Goal: Find specific page/section: Find specific page/section

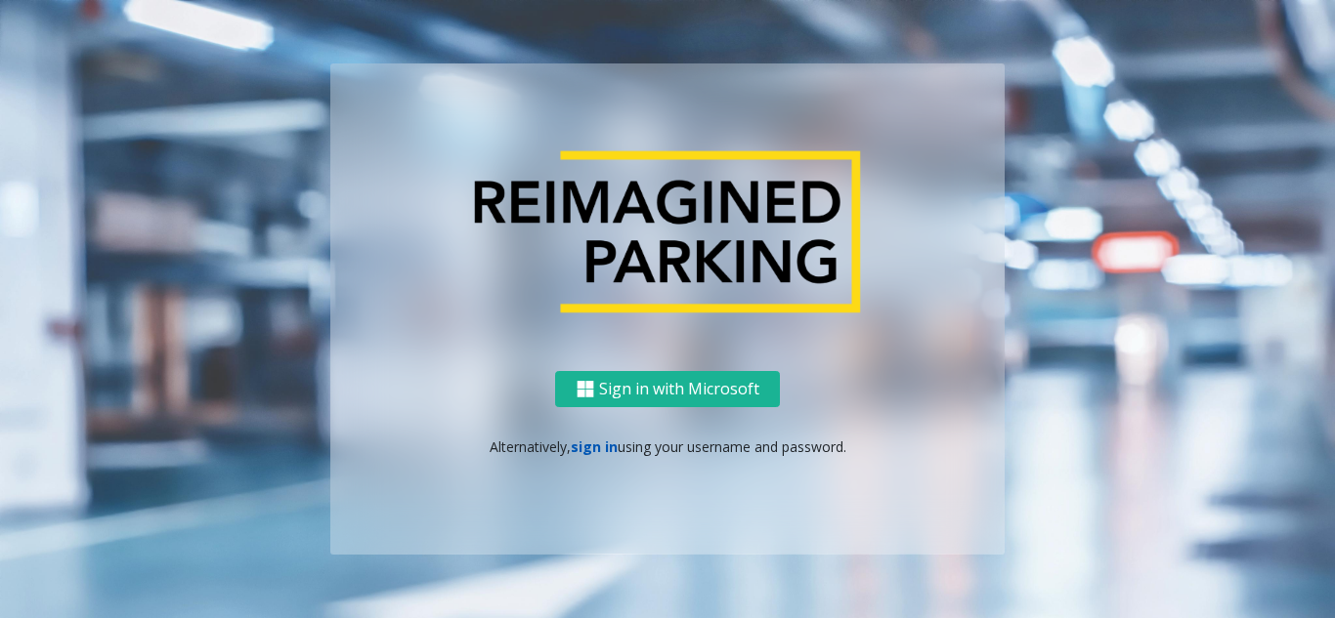
click at [591, 438] on link "sign in" at bounding box center [594, 447] width 47 height 19
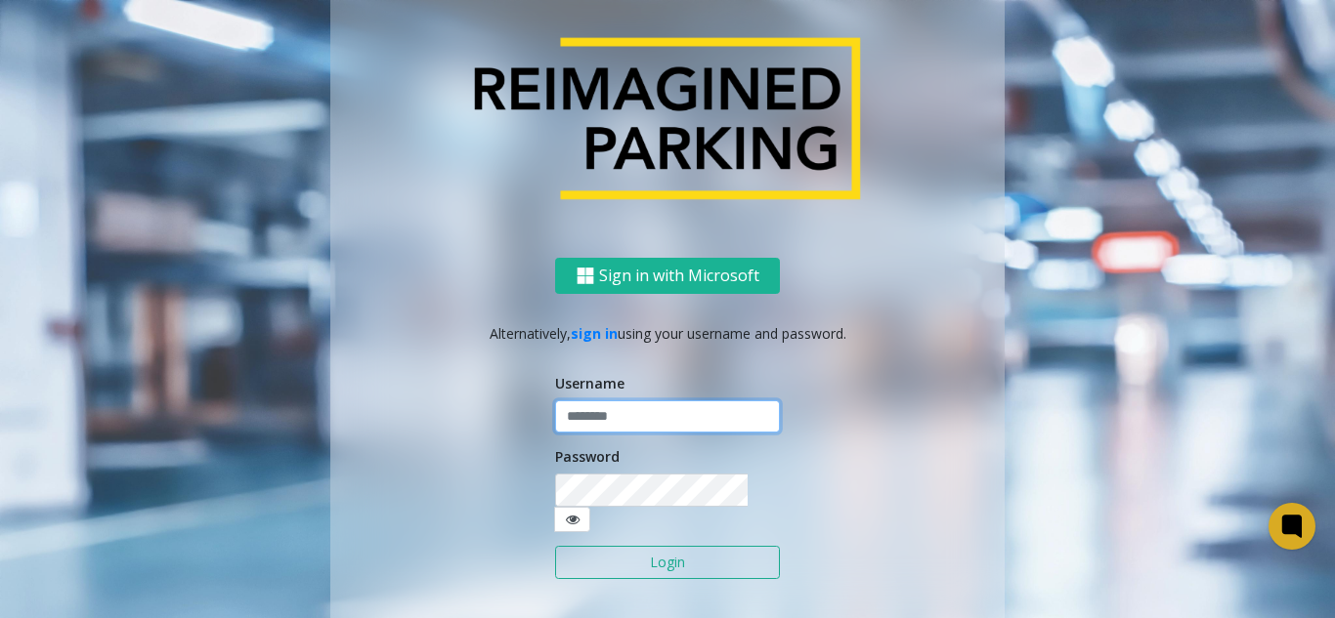
click at [599, 427] on input "text" at bounding box center [667, 417] width 225 height 33
type input "**********"
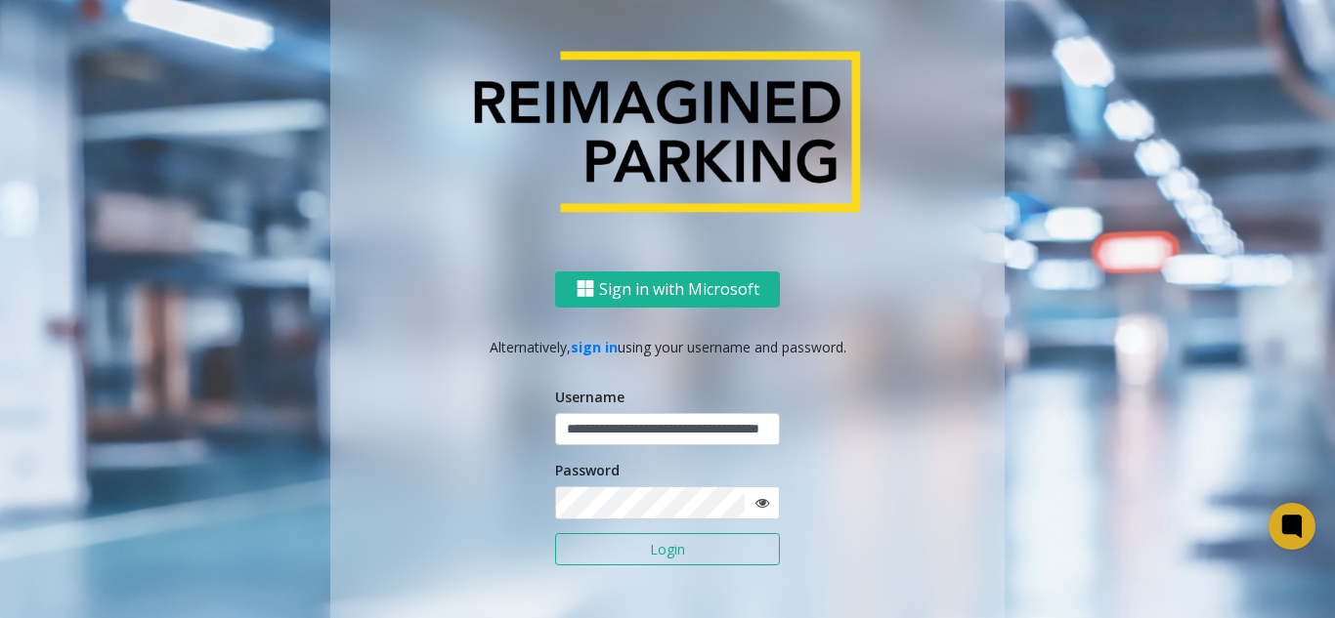
click at [648, 553] on button "Login" at bounding box center [667, 549] width 225 height 33
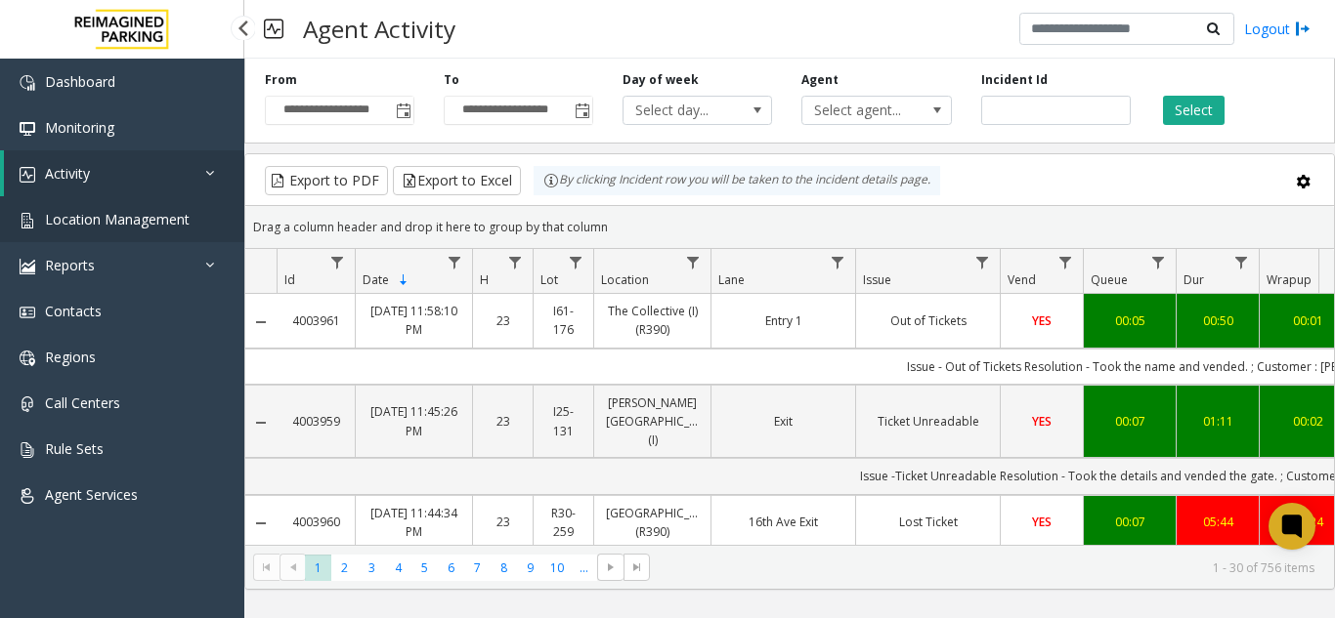
click at [145, 238] on link "Location Management" at bounding box center [122, 219] width 244 height 46
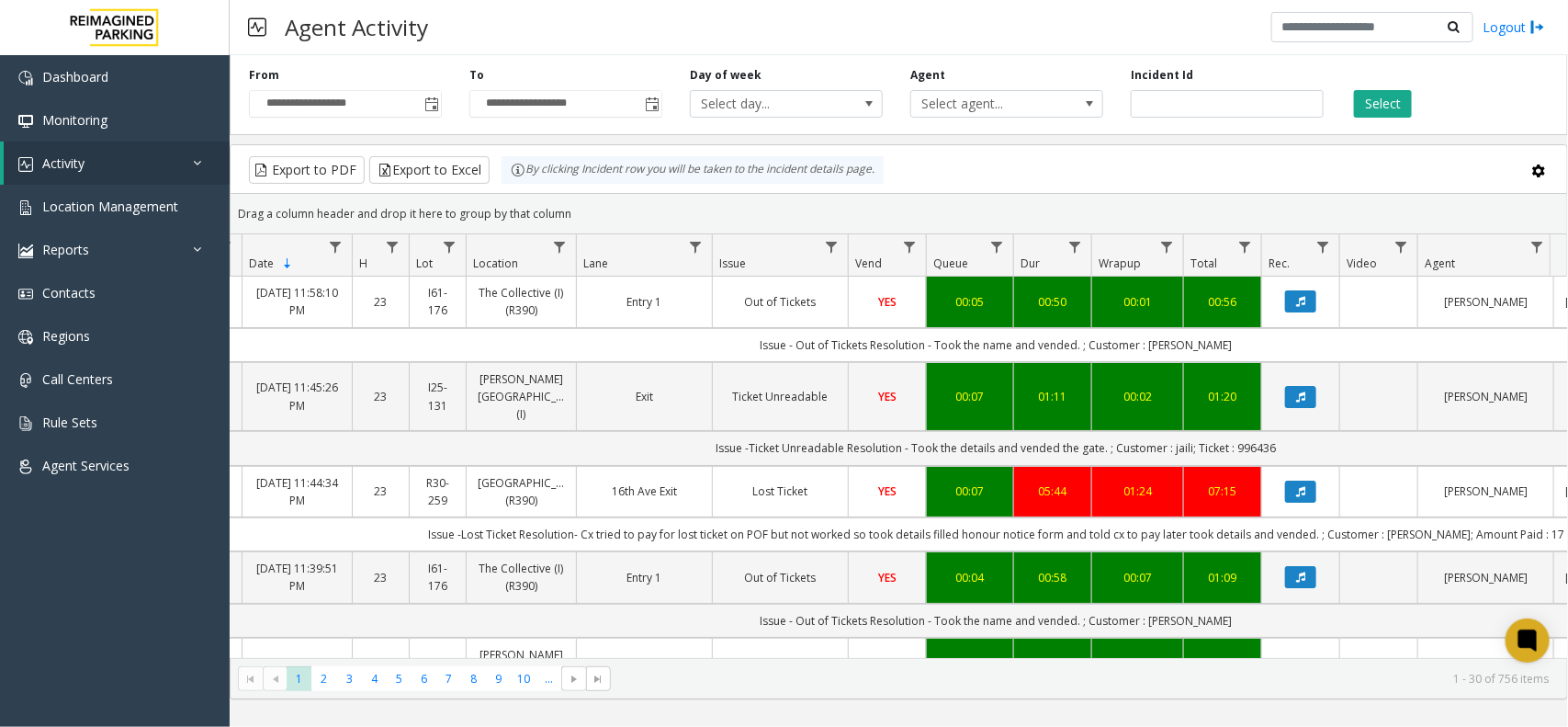
scroll to position [0, 254]
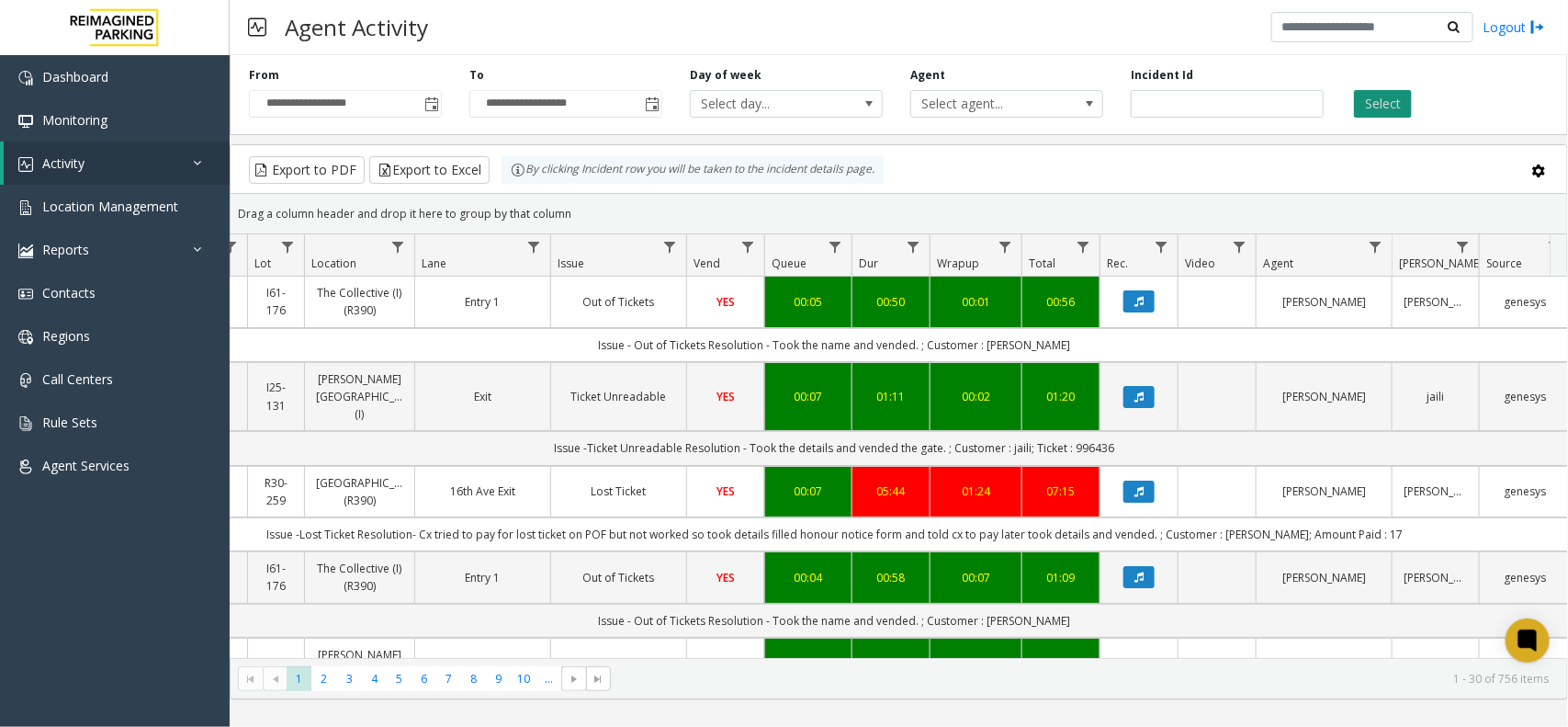
click at [1356, 106] on button "Select" at bounding box center [1383, 103] width 58 height 27
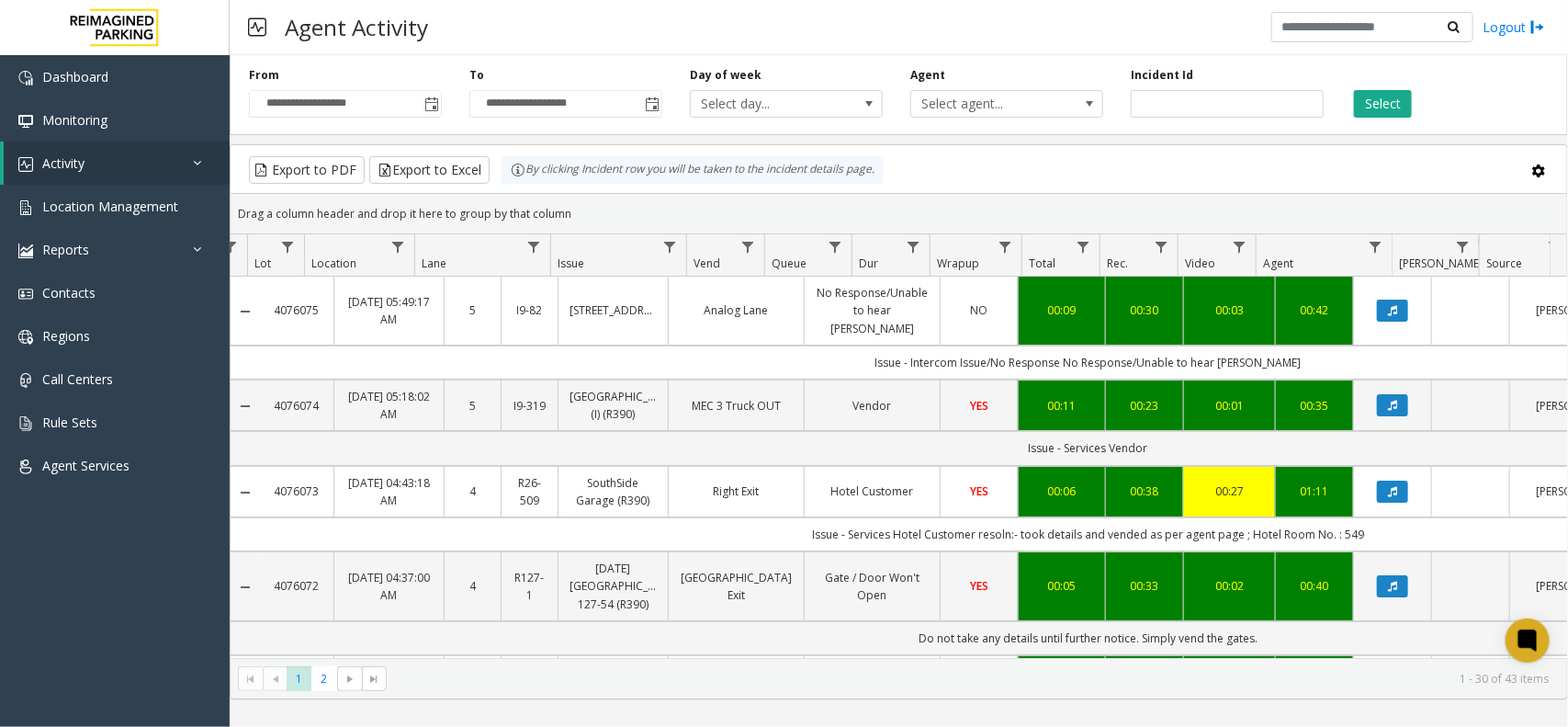
scroll to position [0, 254]
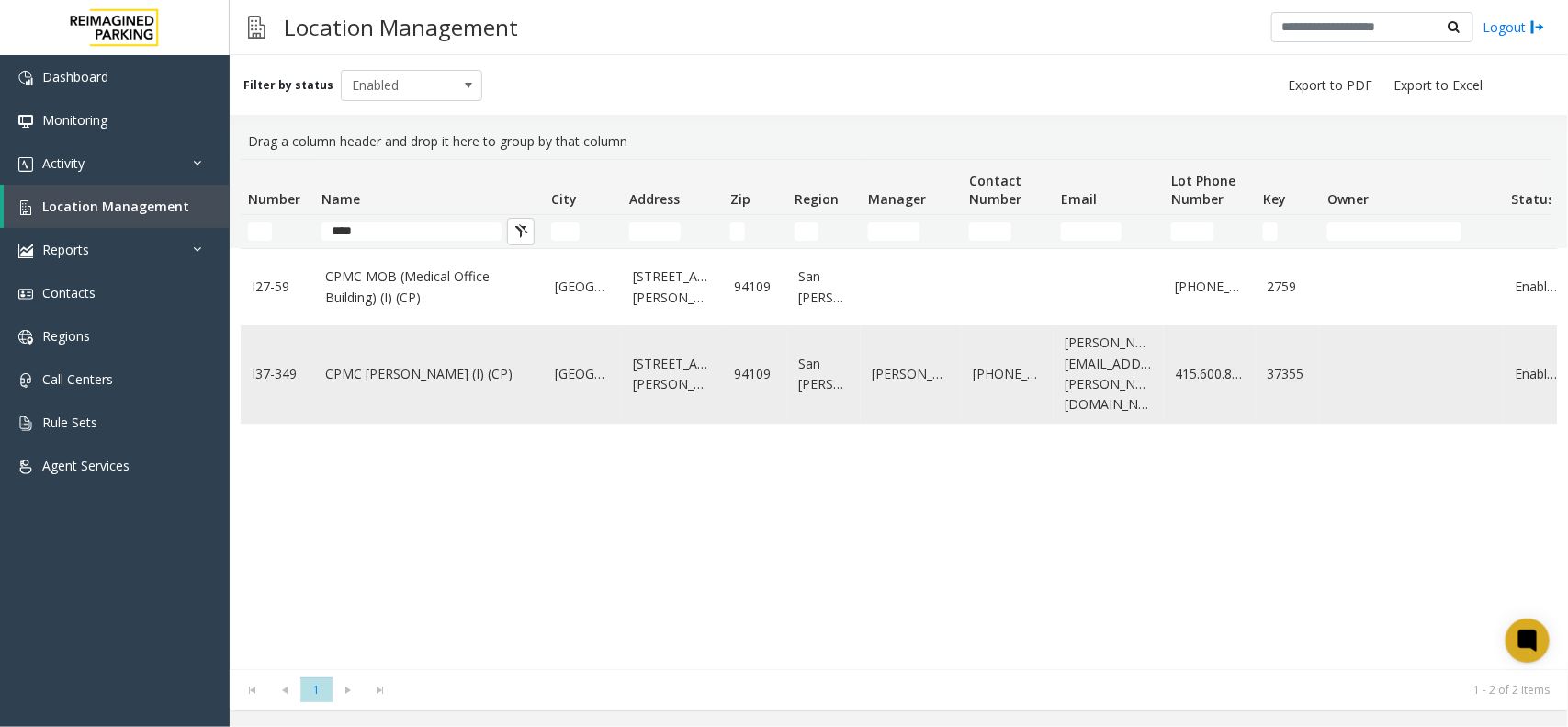
type input "****"
click at [494, 379] on td "CPMC [PERSON_NAME] (I) (CP)" at bounding box center [429, 374] width 229 height 98
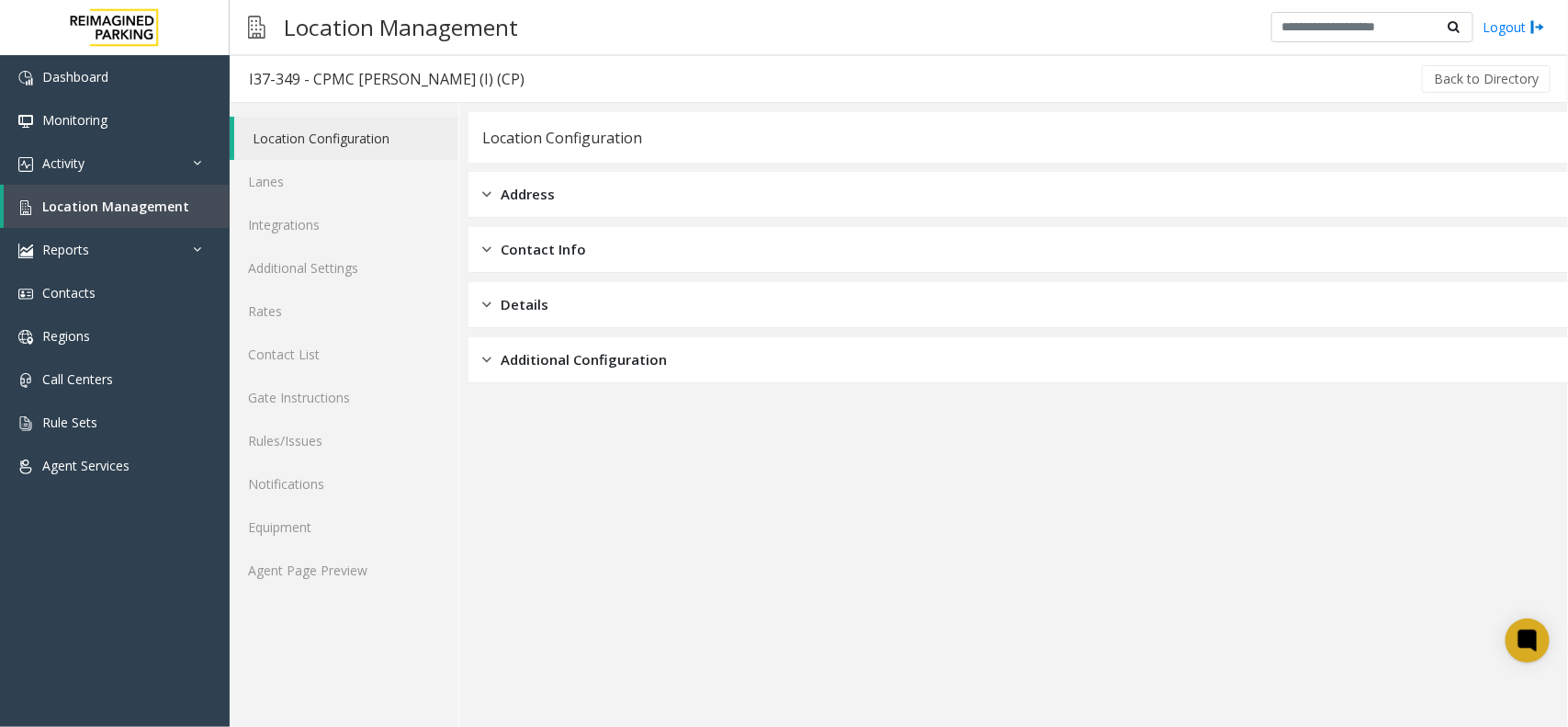
click at [337, 604] on div "Location Configuration Lanes Integrations Additional Settings Rates Contact Lis…" at bounding box center [344, 414] width 229 height 624
click at [344, 586] on link "Agent Page Preview" at bounding box center [343, 570] width 228 height 43
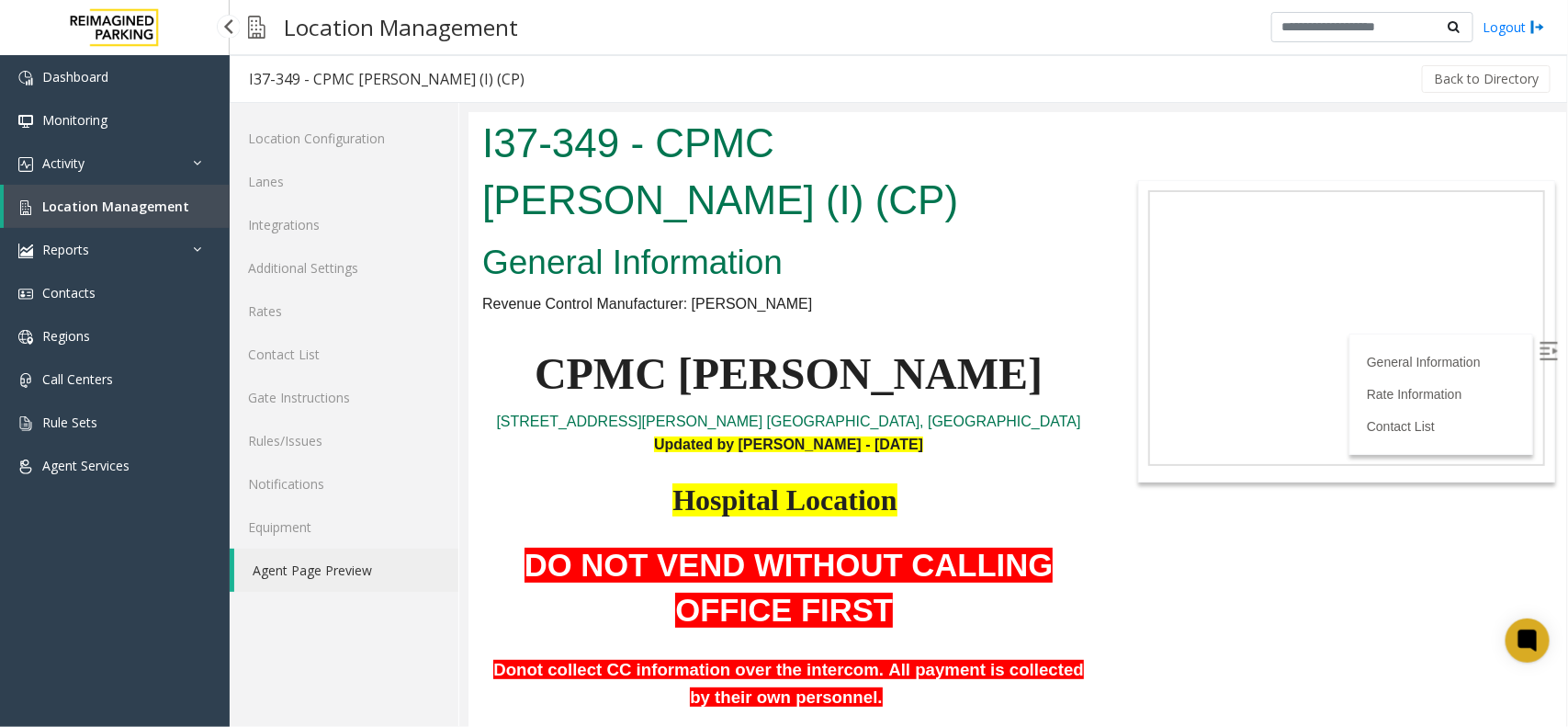
click at [199, 212] on link "Location Management" at bounding box center [117, 206] width 226 height 43
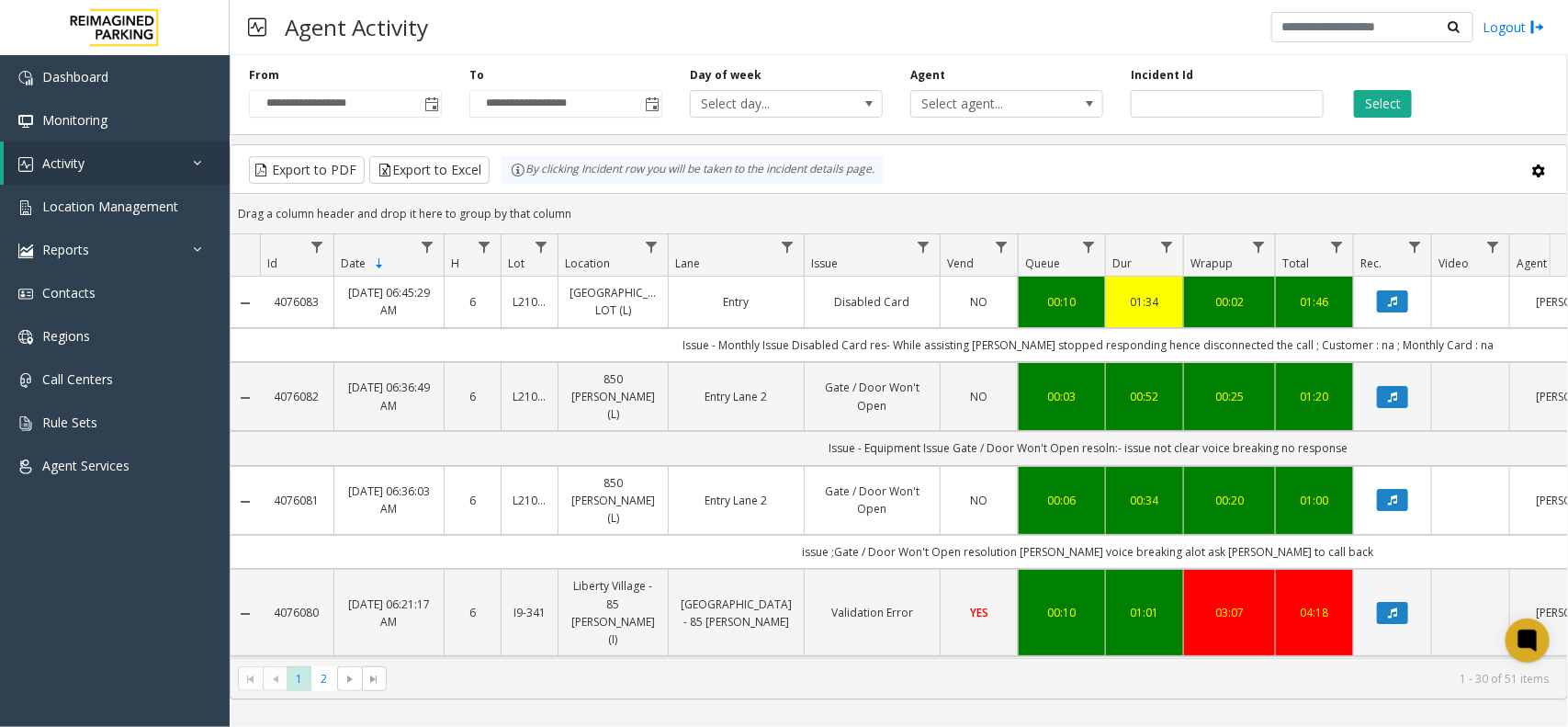
scroll to position [0, 254]
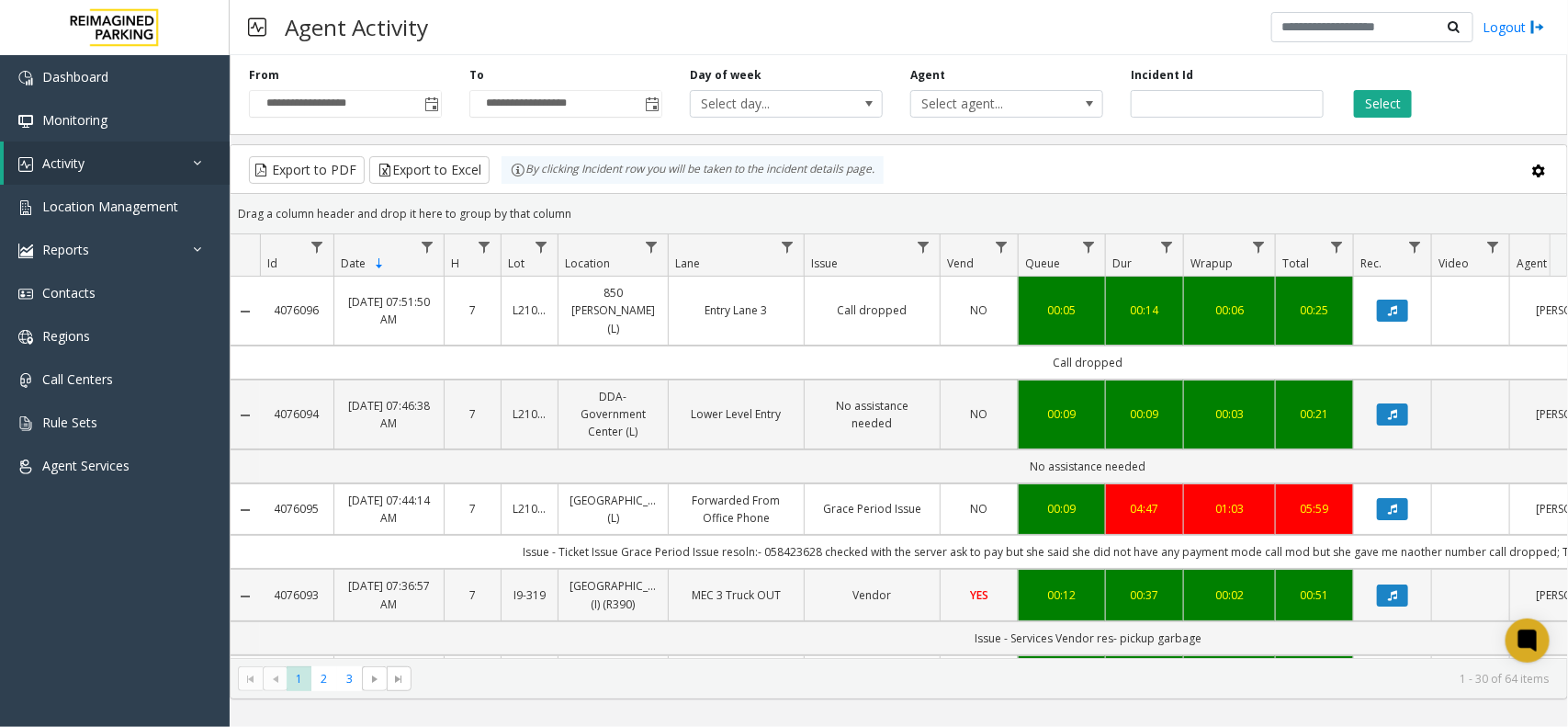
scroll to position [0, 254]
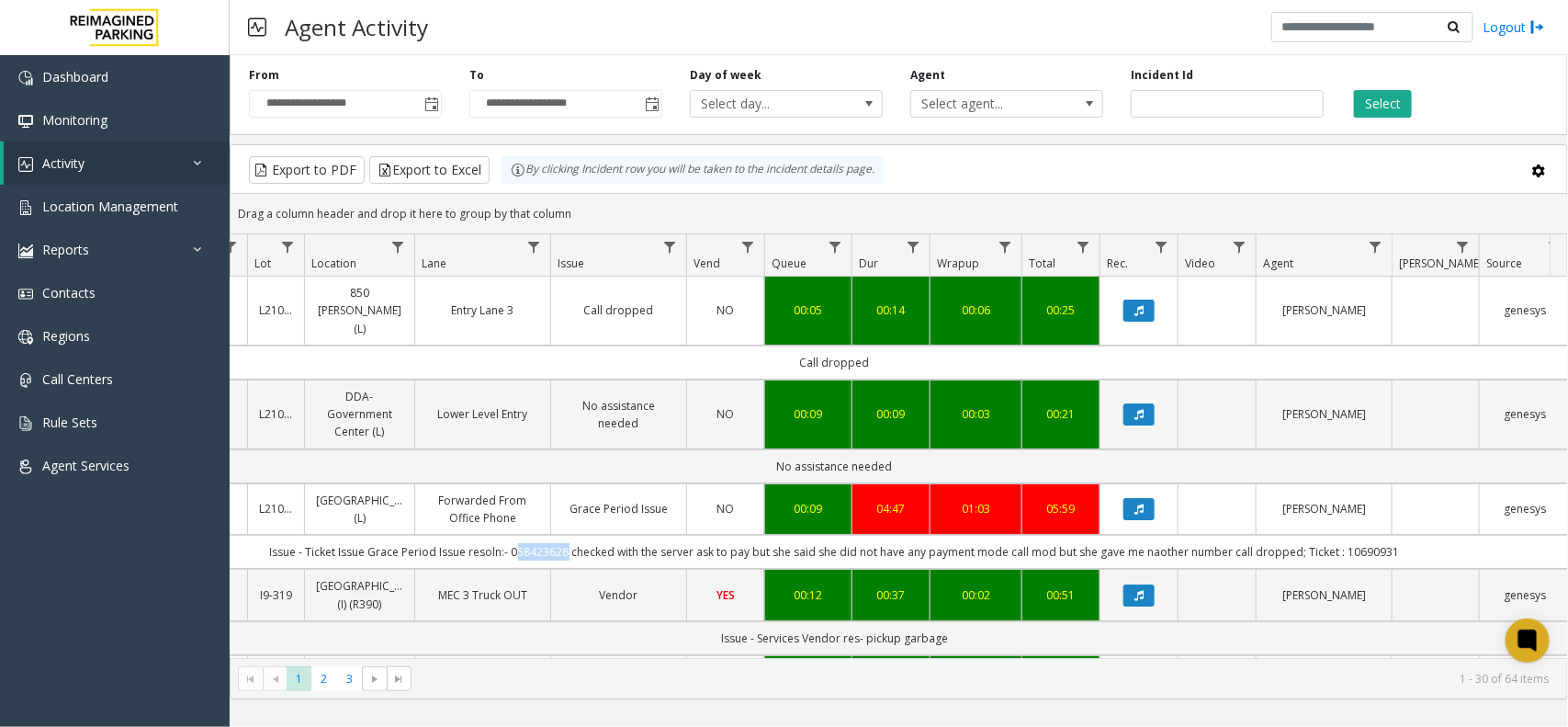
drag, startPoint x: 568, startPoint y: 539, endPoint x: 515, endPoint y: 529, distance: 53.9
click at [515, 535] on td "Issue - Ticket Issue Grace Period Issue resoln:- 058423628 checked with the ser…" at bounding box center [835, 552] width 1656 height 34
click at [563, 535] on td "Issue - Ticket Issue Grace Period Issue resoln:- 058423628 checked with the ser…" at bounding box center [835, 552] width 1656 height 34
click at [570, 535] on td "Issue - Ticket Issue Grace Period Issue resoln:- 058423628 checked with the ser…" at bounding box center [835, 552] width 1656 height 34
drag, startPoint x: 571, startPoint y: 534, endPoint x: 535, endPoint y: 525, distance: 37.1
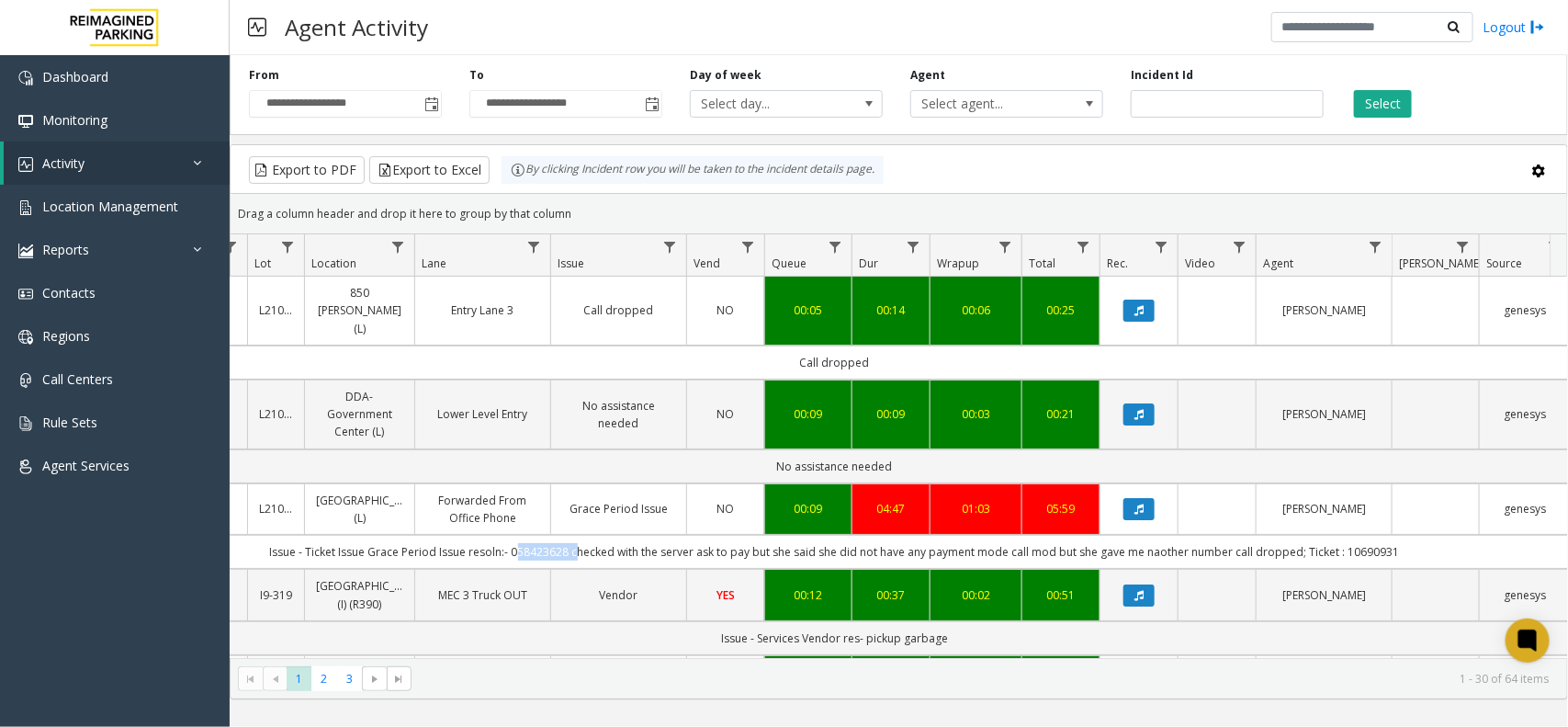
click at [535, 535] on td "Issue - Ticket Issue Grace Period Issue resoln:- 058423628 checked with the ser…" at bounding box center [835, 552] width 1656 height 34
copy td "058423628"
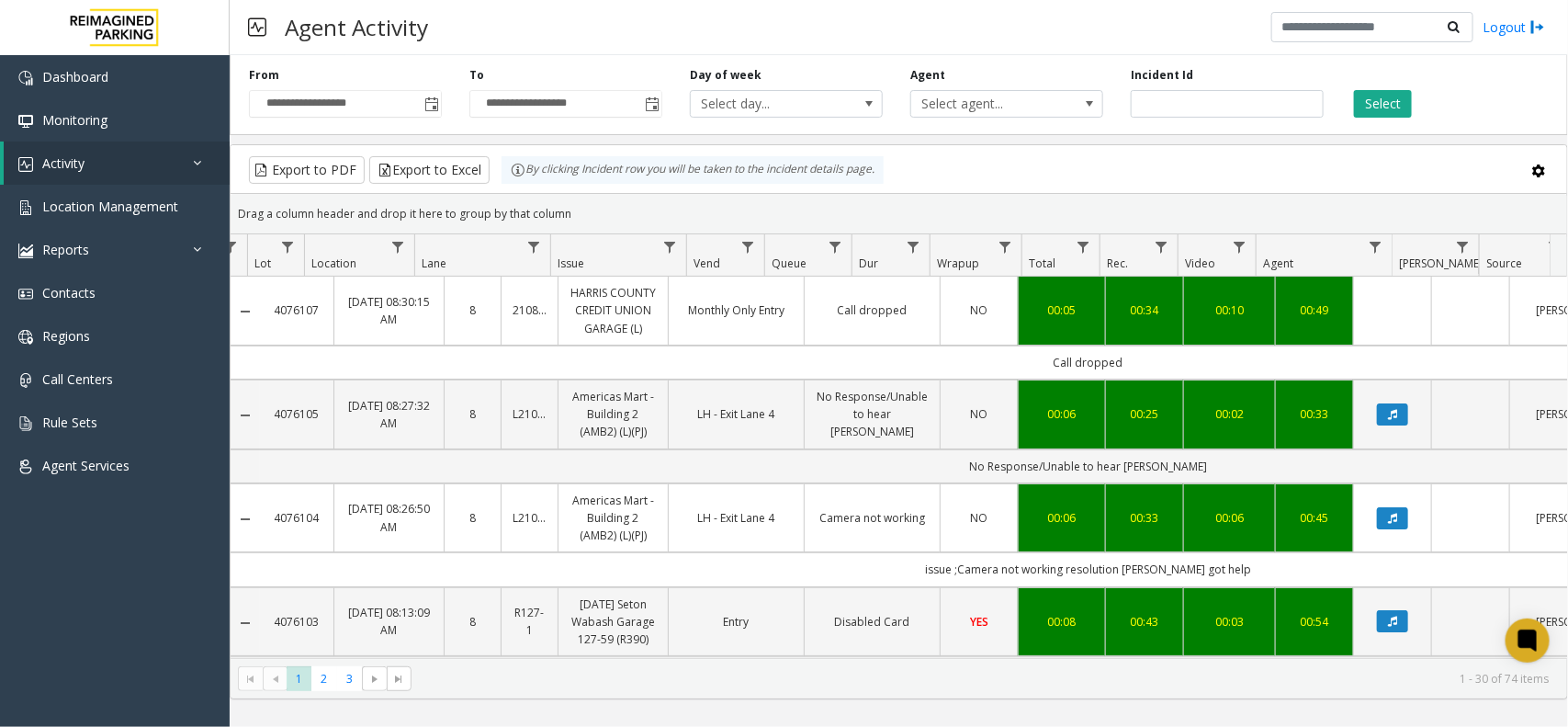
scroll to position [0, 254]
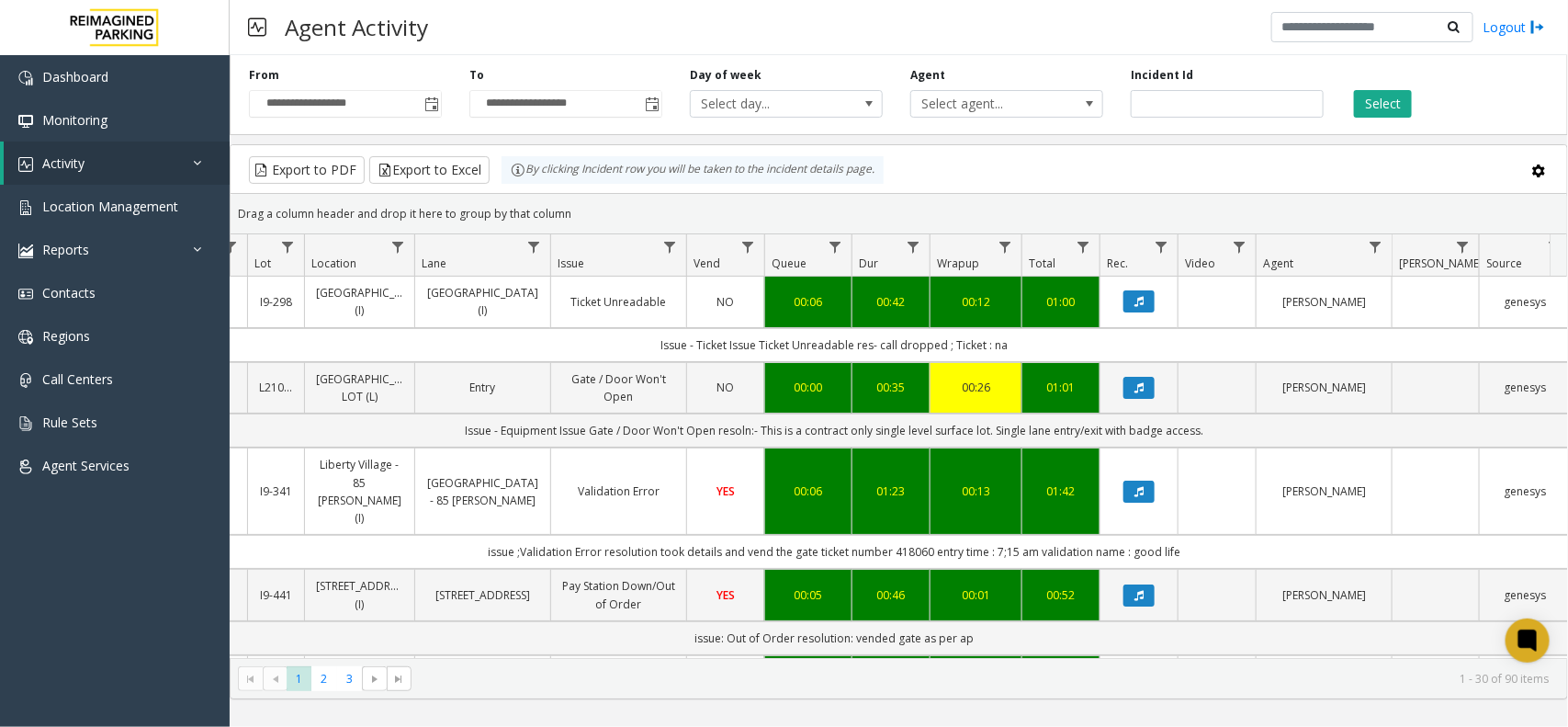
click at [1398, 124] on app-root "**********" at bounding box center [784, 363] width 1568 height 727
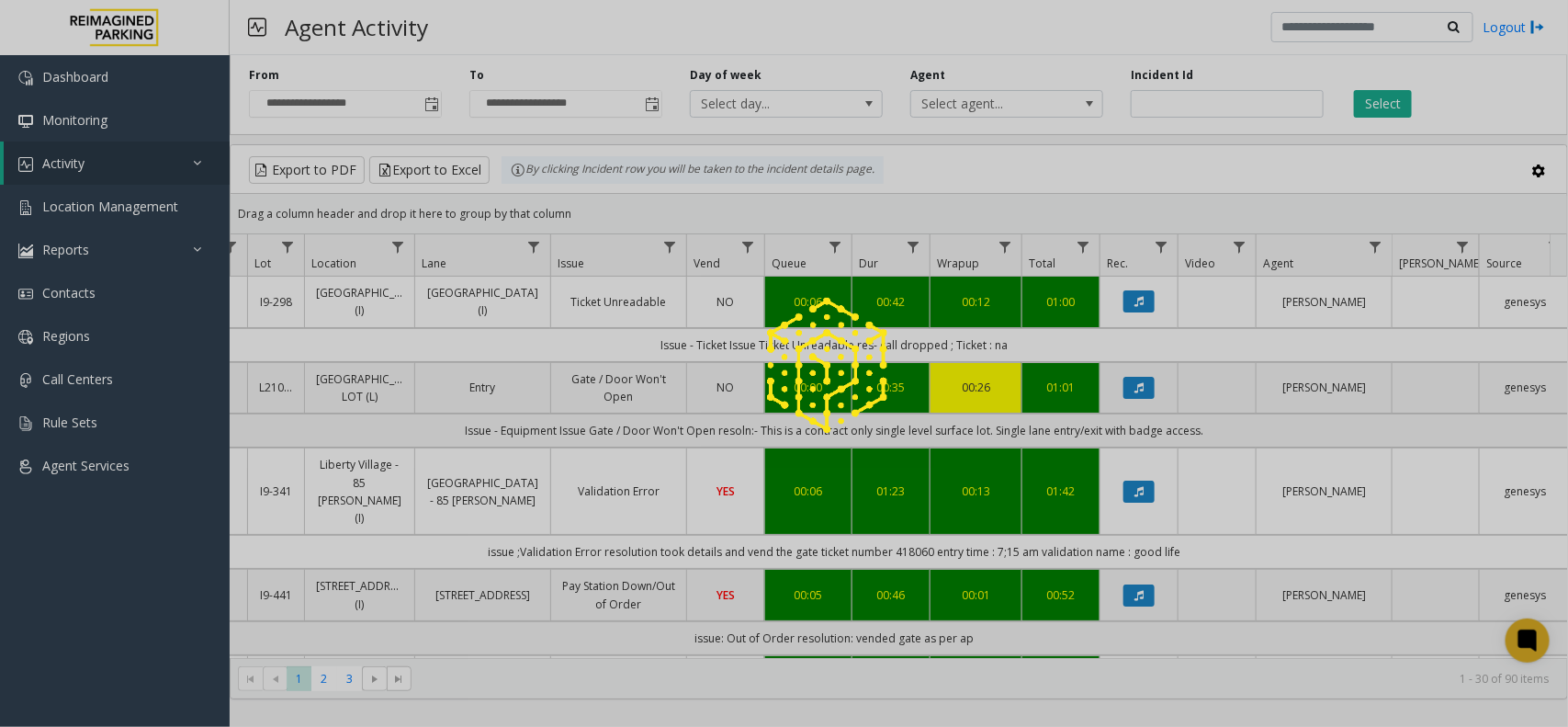
click at [1394, 119] on div at bounding box center [784, 363] width 1568 height 727
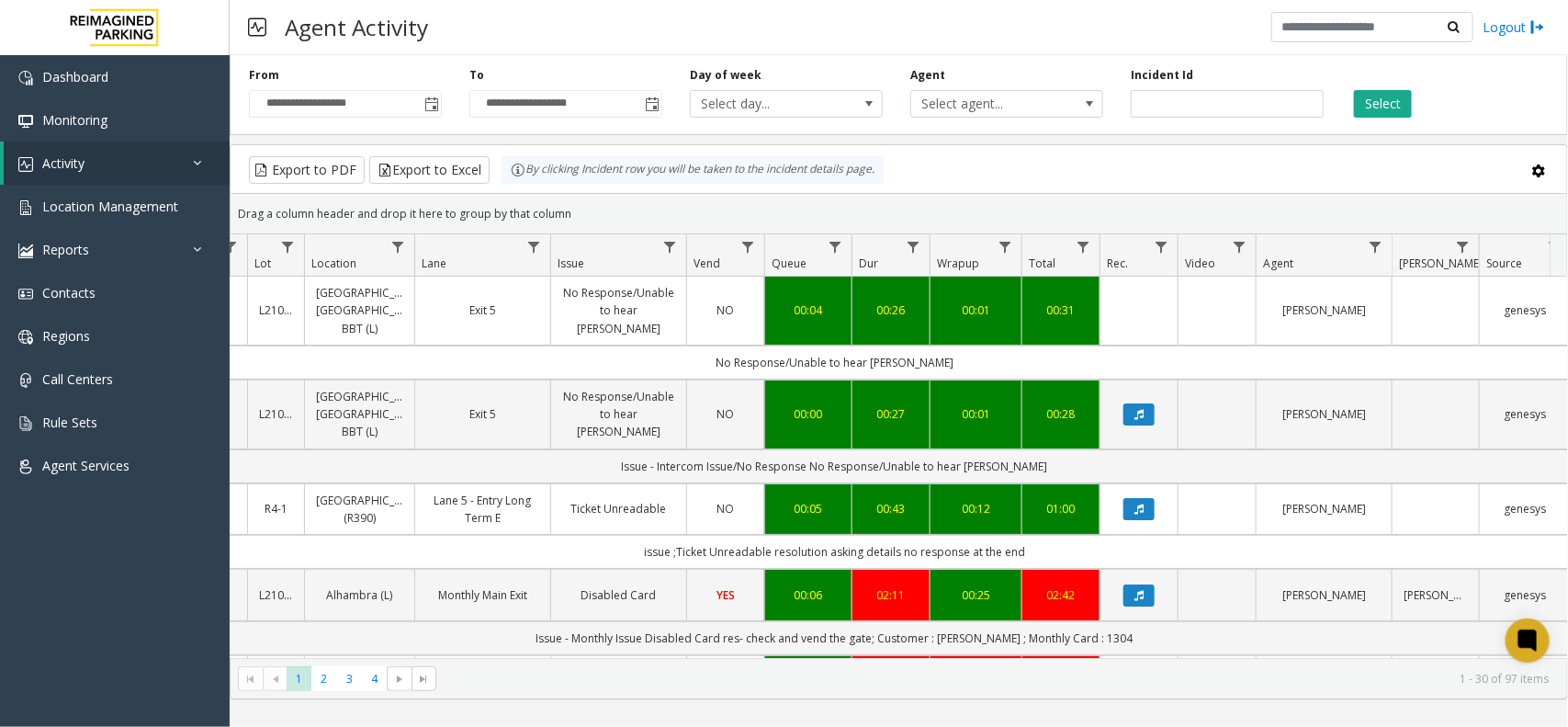
drag, startPoint x: 597, startPoint y: 207, endPoint x: 529, endPoint y: 185, distance: 71.5
click at [529, 185] on kendo-grid "Export to PDF Export to Excel By clicking Incident row you will be taken to the…" at bounding box center [899, 421] width 1339 height 555
click at [627, 223] on div "Drag a column header and drop it here to group by that column" at bounding box center [899, 213] width 1337 height 32
drag, startPoint x: 603, startPoint y: 214, endPoint x: 466, endPoint y: 184, distance: 140.2
click at [466, 184] on kendo-grid "Export to PDF Export to Excel By clicking Incident row you will be taken to the…" at bounding box center [899, 421] width 1339 height 555
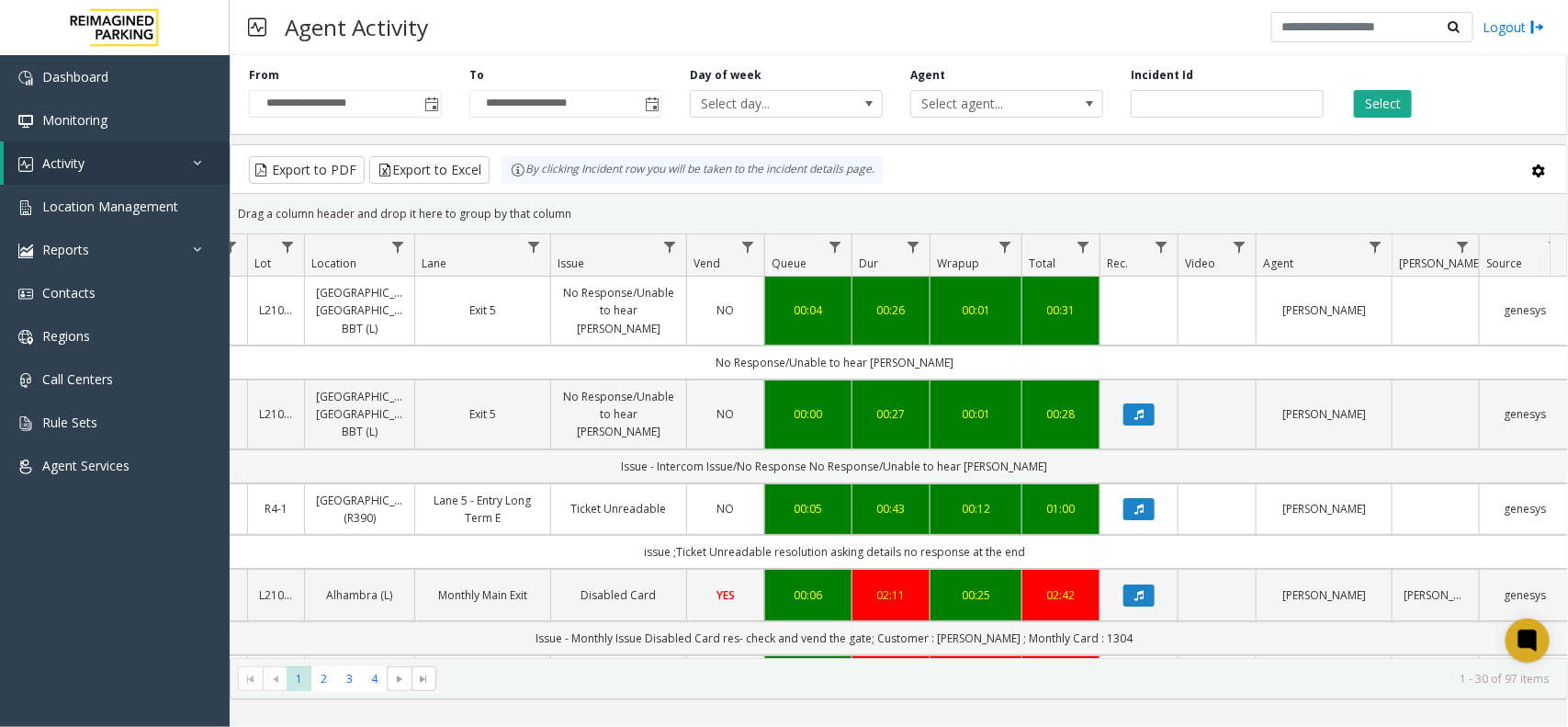
click at [624, 188] on kendo-grid-toolbar "Export to PDF Export to Excel By clicking Incident row you will be taken to the…" at bounding box center [899, 169] width 1337 height 49
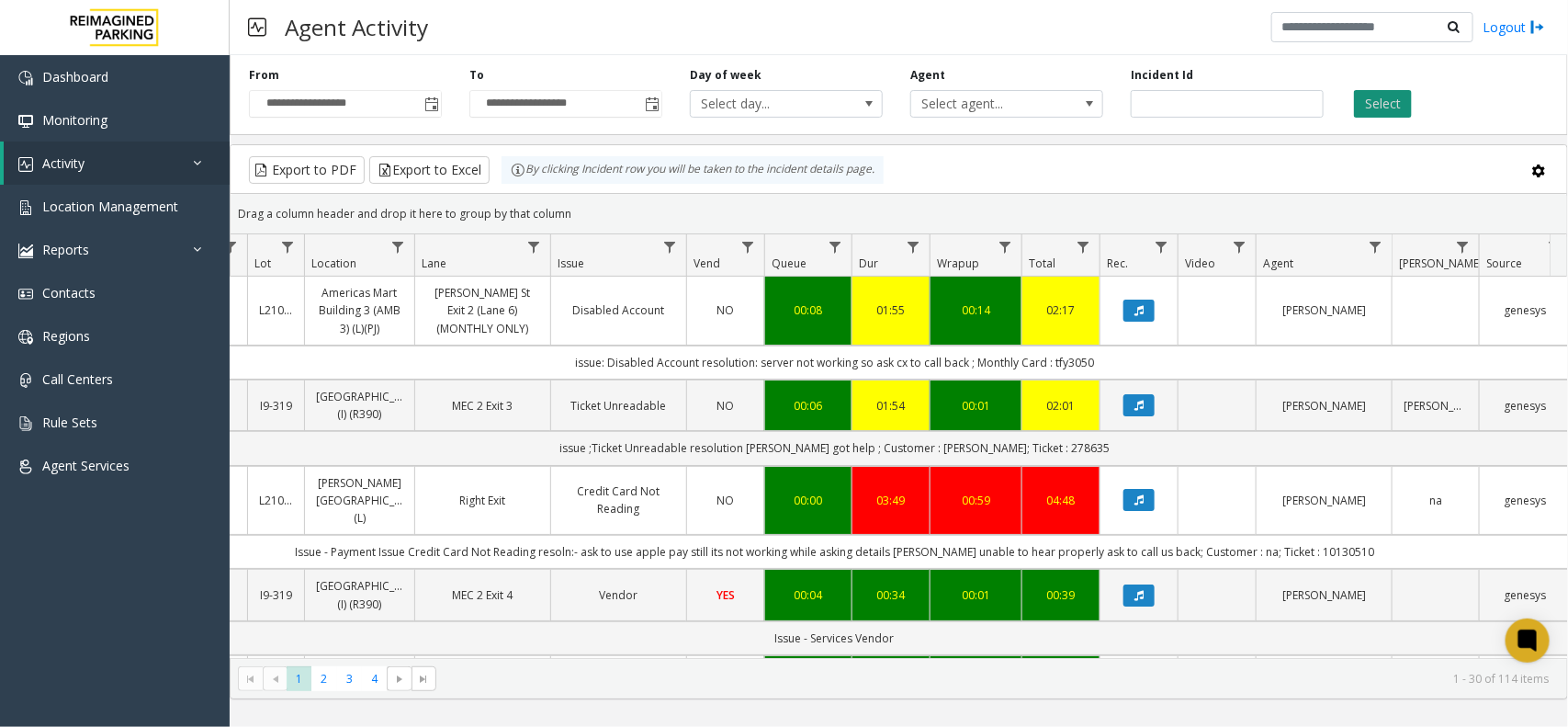
click at [1407, 105] on button "Select" at bounding box center [1383, 103] width 58 height 27
drag, startPoint x: 1101, startPoint y: 363, endPoint x: 525, endPoint y: 361, distance: 576.0
click at [525, 361] on td "issue: Disabled Account resolution: server not working so ask cx to call back ;…" at bounding box center [835, 362] width 1656 height 34
drag, startPoint x: 525, startPoint y: 361, endPoint x: 1136, endPoint y: 365, distance: 611.0
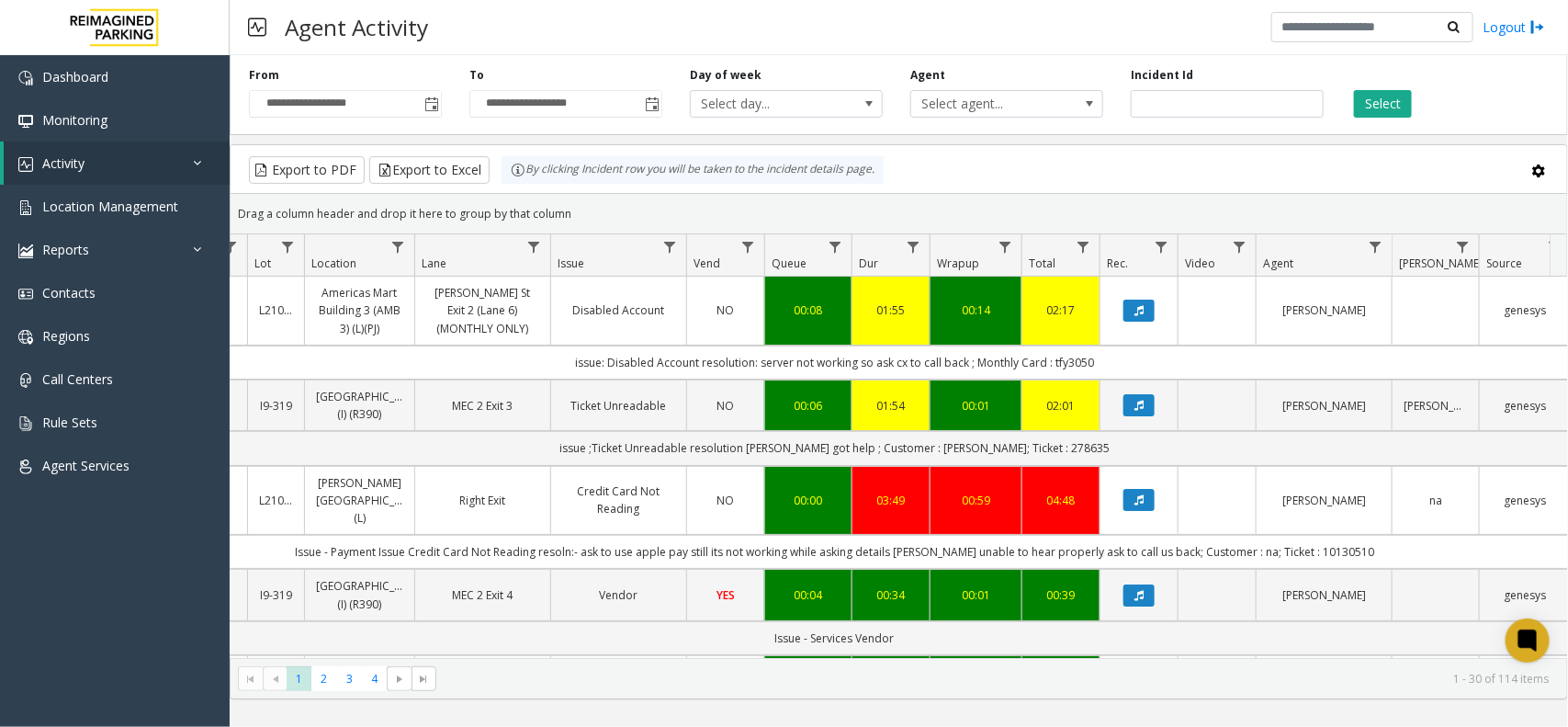
click at [1136, 365] on td "issue: Disabled Account resolution: server not working so ask cx to call back ;…" at bounding box center [835, 362] width 1656 height 34
drag, startPoint x: 1136, startPoint y: 365, endPoint x: 546, endPoint y: 354, distance: 590.1
click at [546, 354] on td "issue: Disabled Account resolution: server not working so ask cx to call back ;…" at bounding box center [835, 362] width 1656 height 34
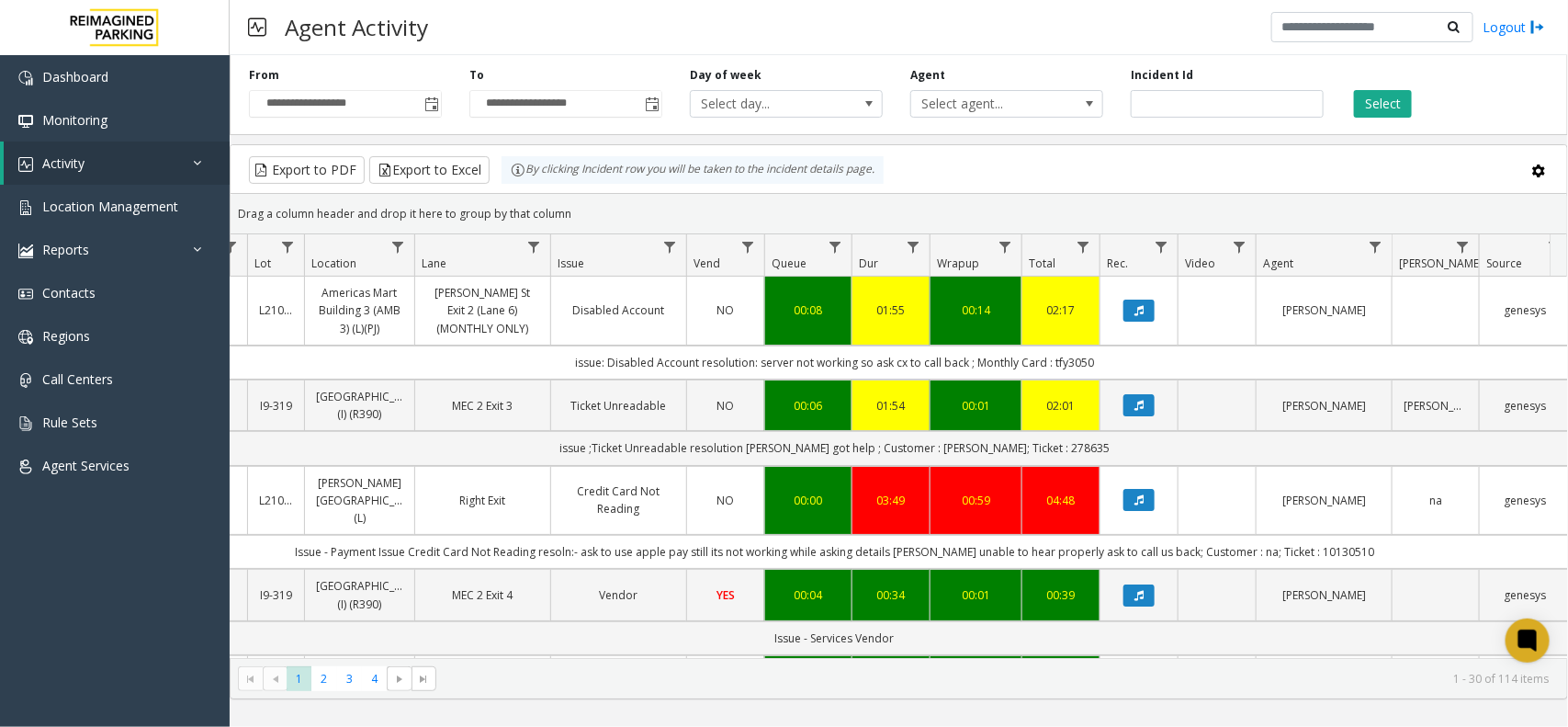
drag, startPoint x: 546, startPoint y: 354, endPoint x: 1096, endPoint y: 358, distance: 550.0
click at [1096, 358] on td "issue: Disabled Account resolution: server not working so ask cx to call back ;…" at bounding box center [835, 362] width 1656 height 34
click at [1357, 112] on button "Select" at bounding box center [1383, 103] width 58 height 27
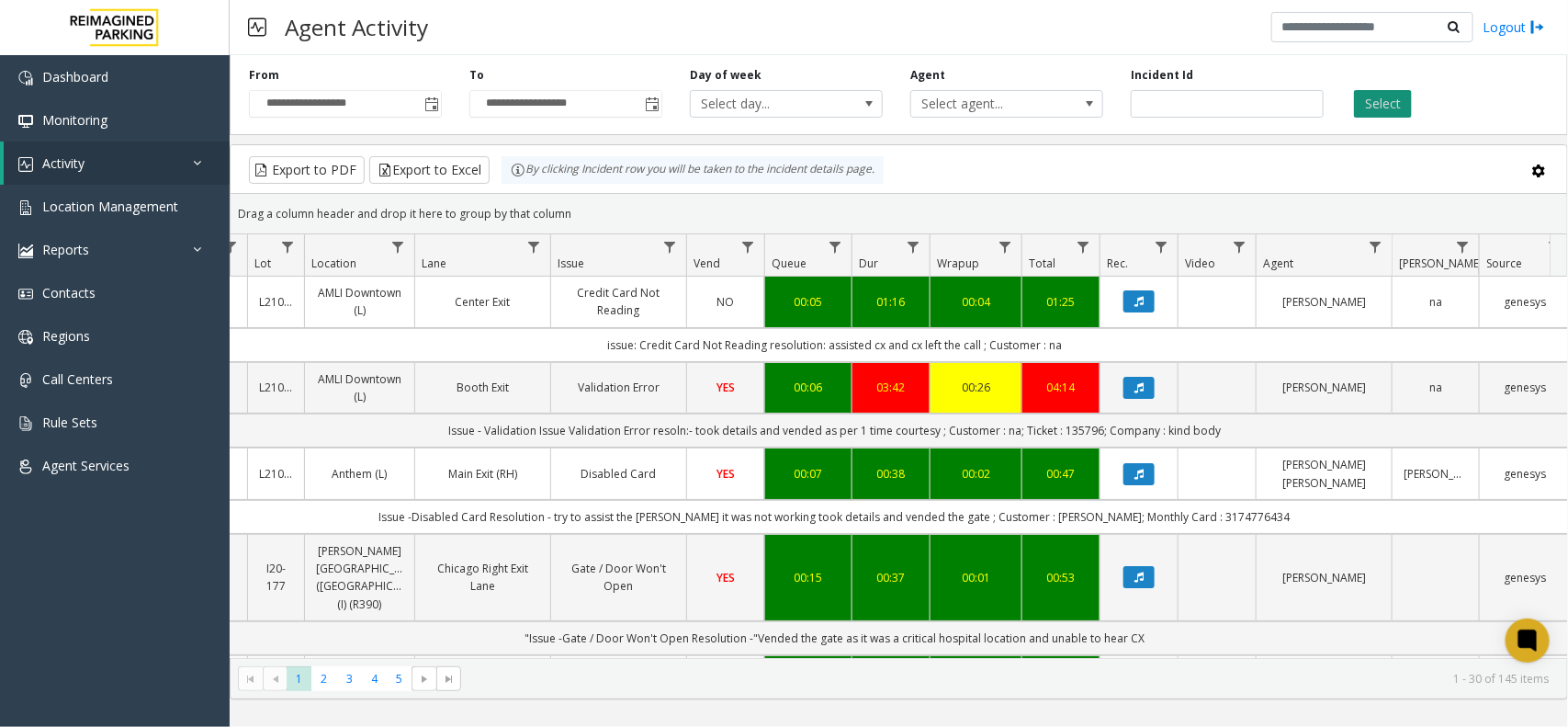
click at [1378, 103] on button "Select" at bounding box center [1383, 103] width 58 height 27
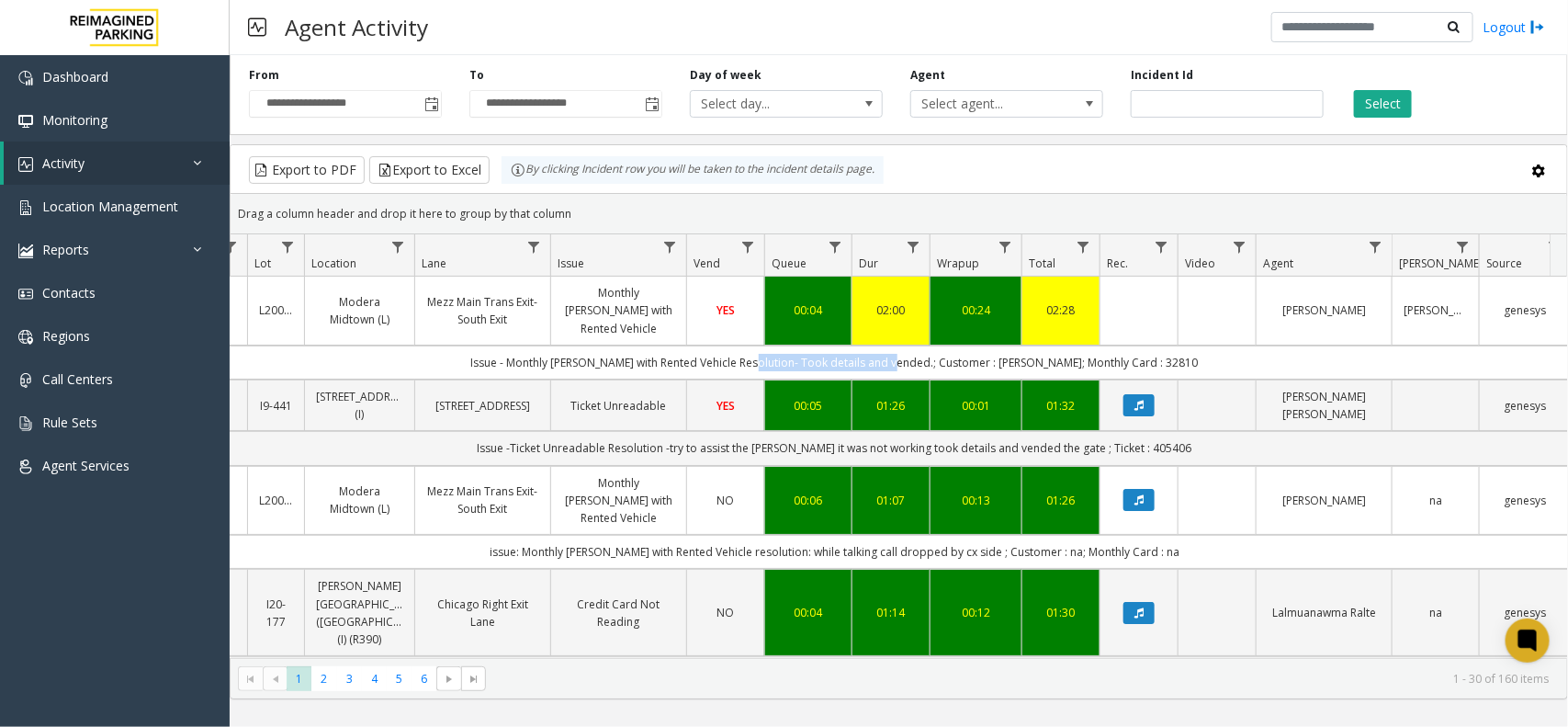
drag, startPoint x: 778, startPoint y: 347, endPoint x: 915, endPoint y: 347, distance: 137.0
click at [915, 347] on td "Issue - Monthly Parker with Rented Vehicle Resolution- Took details and vended.…" at bounding box center [835, 362] width 1656 height 34
drag, startPoint x: 918, startPoint y: 347, endPoint x: 1226, endPoint y: 355, distance: 308.1
click at [1226, 355] on td "Issue - Monthly Parker with Rented Vehicle Resolution- Took details and vended.…" at bounding box center [835, 362] width 1656 height 34
click at [1221, 345] on td "Issue - Monthly Parker with Rented Vehicle Resolution- Took details and vended.…" at bounding box center [835, 362] width 1656 height 34
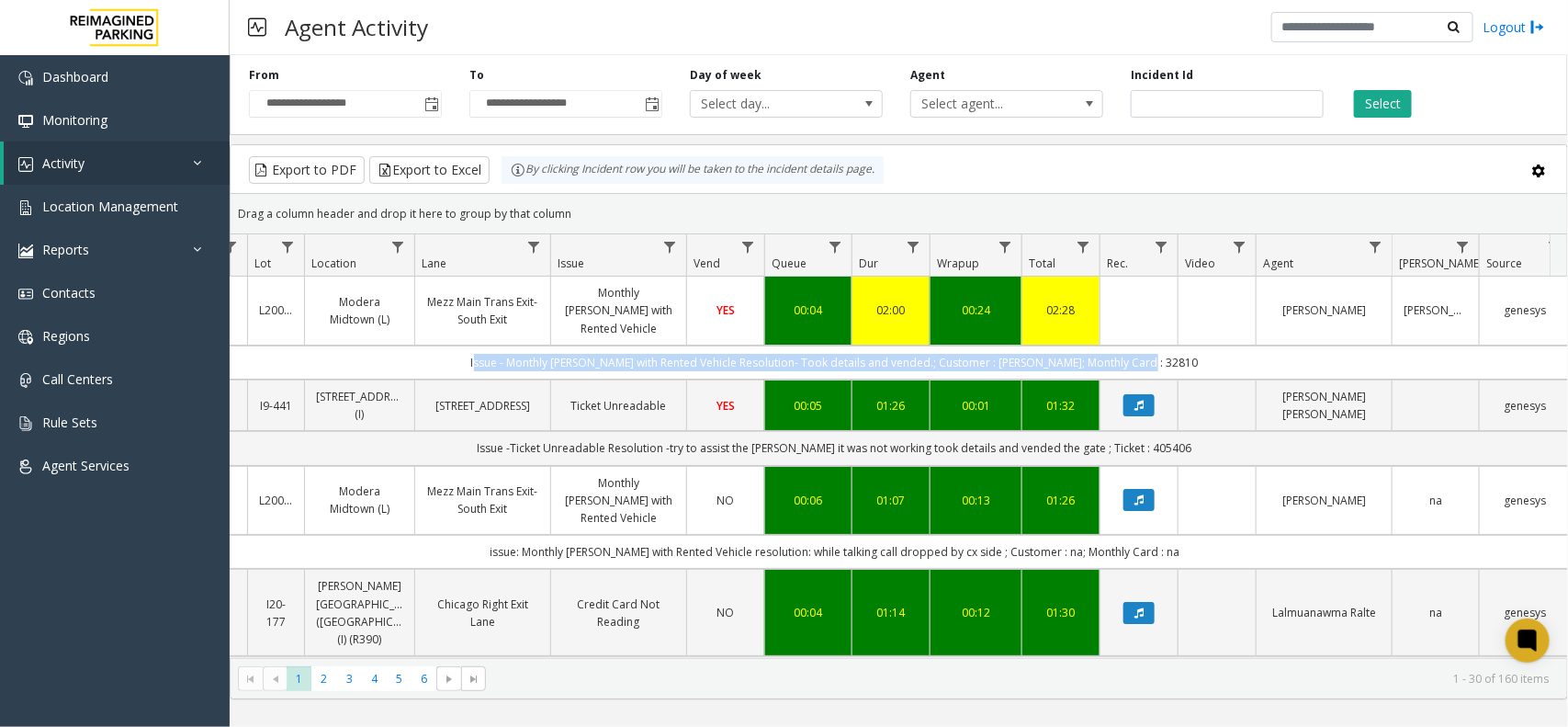
drag, startPoint x: 1220, startPoint y: 340, endPoint x: 485, endPoint y: 356, distance: 735.2
click at [485, 356] on td "Issue - Monthly Parker with Rented Vehicle Resolution- Took details and vended.…" at bounding box center [835, 362] width 1656 height 34
click at [480, 350] on td "Issue - Monthly Parker with Rented Vehicle Resolution- Took details and vended.…" at bounding box center [835, 362] width 1656 height 34
drag, startPoint x: 474, startPoint y: 344, endPoint x: 1162, endPoint y: 341, distance: 688.0
click at [1162, 345] on td "Issue - Monthly Parker with Rented Vehicle Resolution- Took details and vended.…" at bounding box center [835, 362] width 1656 height 34
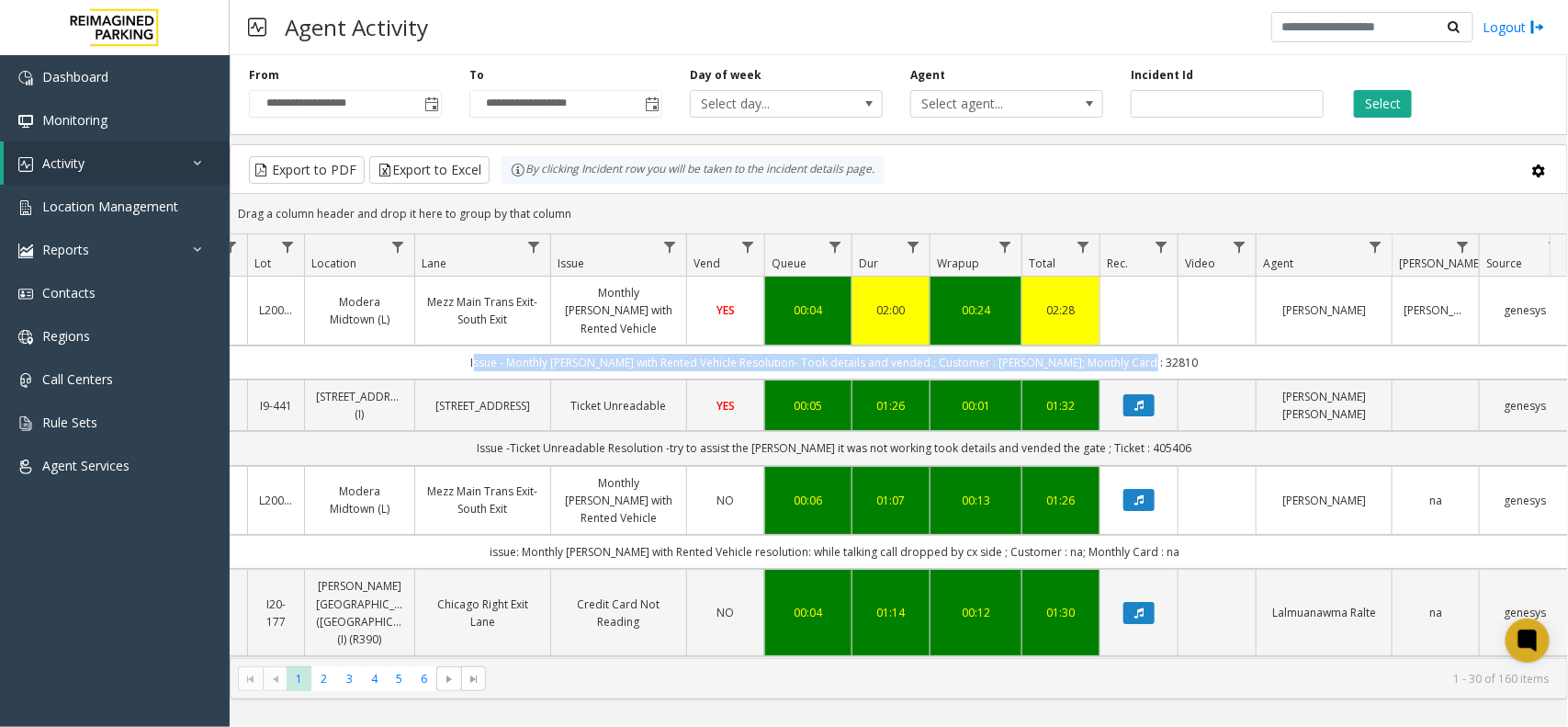
click at [1177, 345] on td "Issue - Monthly Parker with Rented Vehicle Resolution- Took details and vended.…" at bounding box center [835, 362] width 1656 height 34
drag, startPoint x: 1177, startPoint y: 341, endPoint x: 488, endPoint y: 342, distance: 689.0
click at [488, 345] on td "Issue - Monthly Parker with Rented Vehicle Resolution- Took details and vended.…" at bounding box center [835, 362] width 1656 height 34
drag, startPoint x: 473, startPoint y: 342, endPoint x: 1189, endPoint y: 337, distance: 716.0
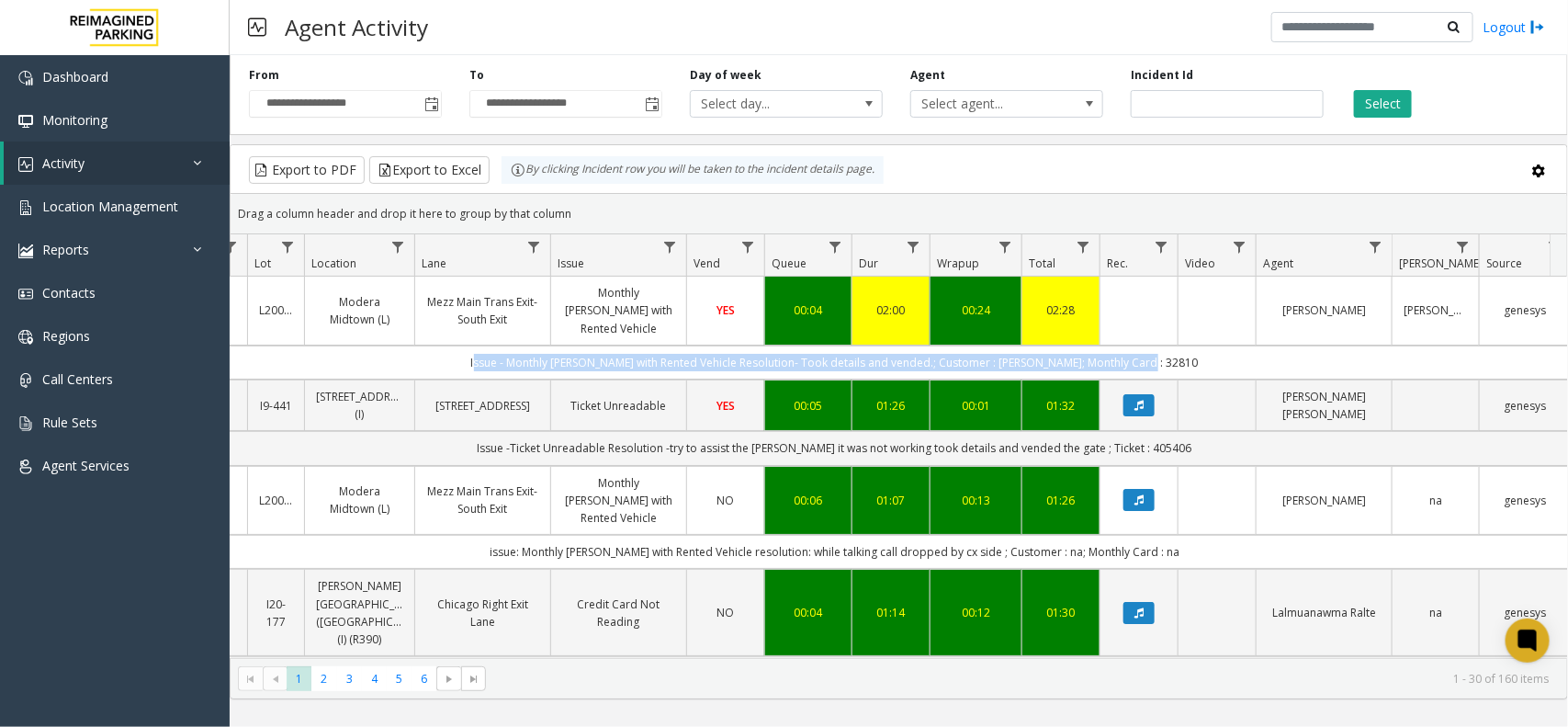
click at [1189, 345] on td "Issue - Monthly Parker with Rented Vehicle Resolution- Took details and vended.…" at bounding box center [835, 362] width 1656 height 34
drag, startPoint x: 1189, startPoint y: 340, endPoint x: 479, endPoint y: 351, distance: 710.1
click at [479, 351] on td "Issue - Monthly Parker with Rented Vehicle Resolution- Took details and vended.…" at bounding box center [835, 362] width 1656 height 34
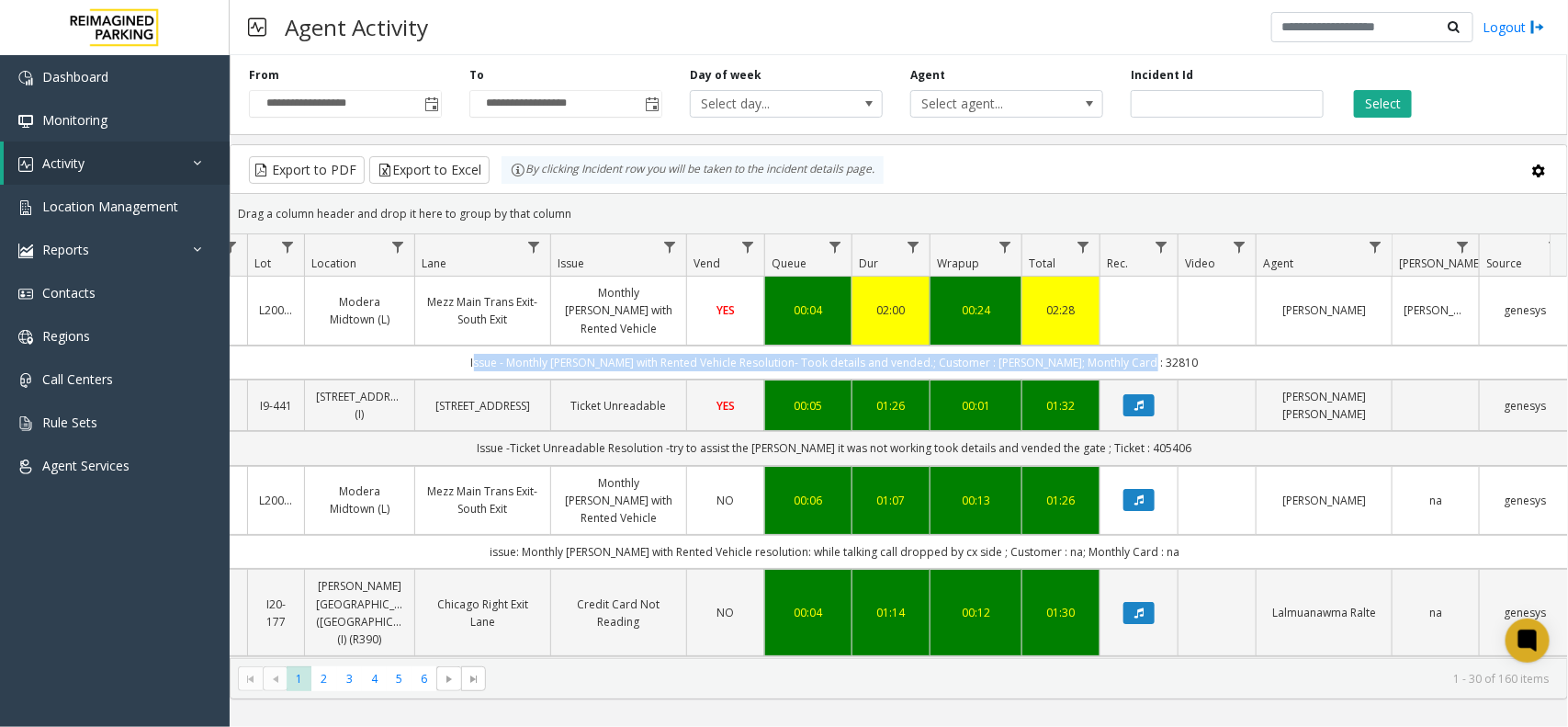
drag, startPoint x: 470, startPoint y: 347, endPoint x: 1189, endPoint y: 344, distance: 719.0
click at [1189, 345] on td "Issue - Monthly Parker with Rented Vehicle Resolution- Took details and vended.…" at bounding box center [835, 362] width 1656 height 34
drag, startPoint x: 1189, startPoint y: 344, endPoint x: 499, endPoint y: 344, distance: 690.0
click at [499, 345] on td "Issue - Monthly Parker with Rented Vehicle Resolution- Took details and vended.…" at bounding box center [835, 362] width 1656 height 34
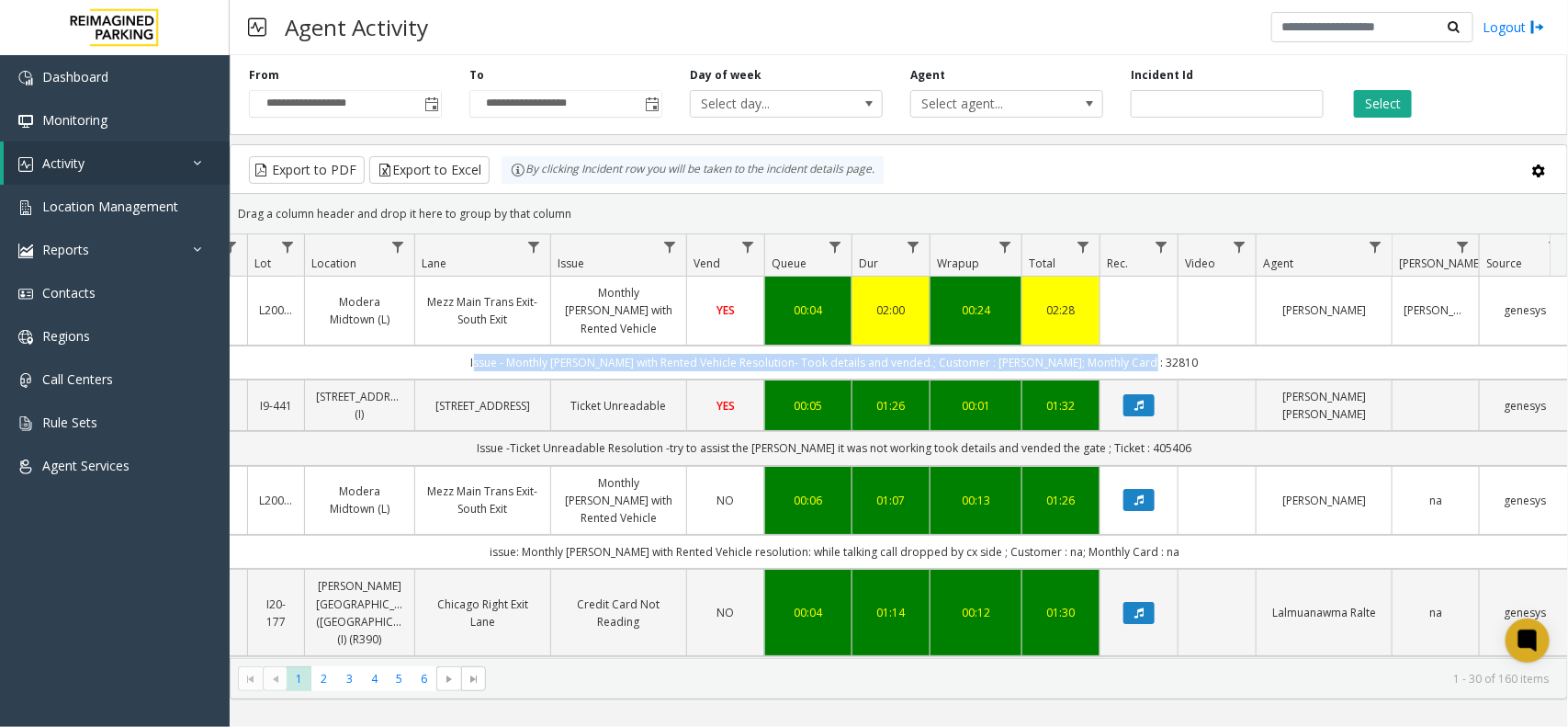
click at [499, 345] on td "Issue - Monthly Parker with Rented Vehicle Resolution- Took details and vended.…" at bounding box center [835, 362] width 1656 height 34
drag, startPoint x: 479, startPoint y: 340, endPoint x: 1237, endPoint y: 342, distance: 758.0
click at [1237, 345] on td "Issue - Monthly Parker with Rented Vehicle Resolution- Took details and vended.…" at bounding box center [835, 362] width 1656 height 34
drag, startPoint x: 1237, startPoint y: 342, endPoint x: 447, endPoint y: 356, distance: 790.1
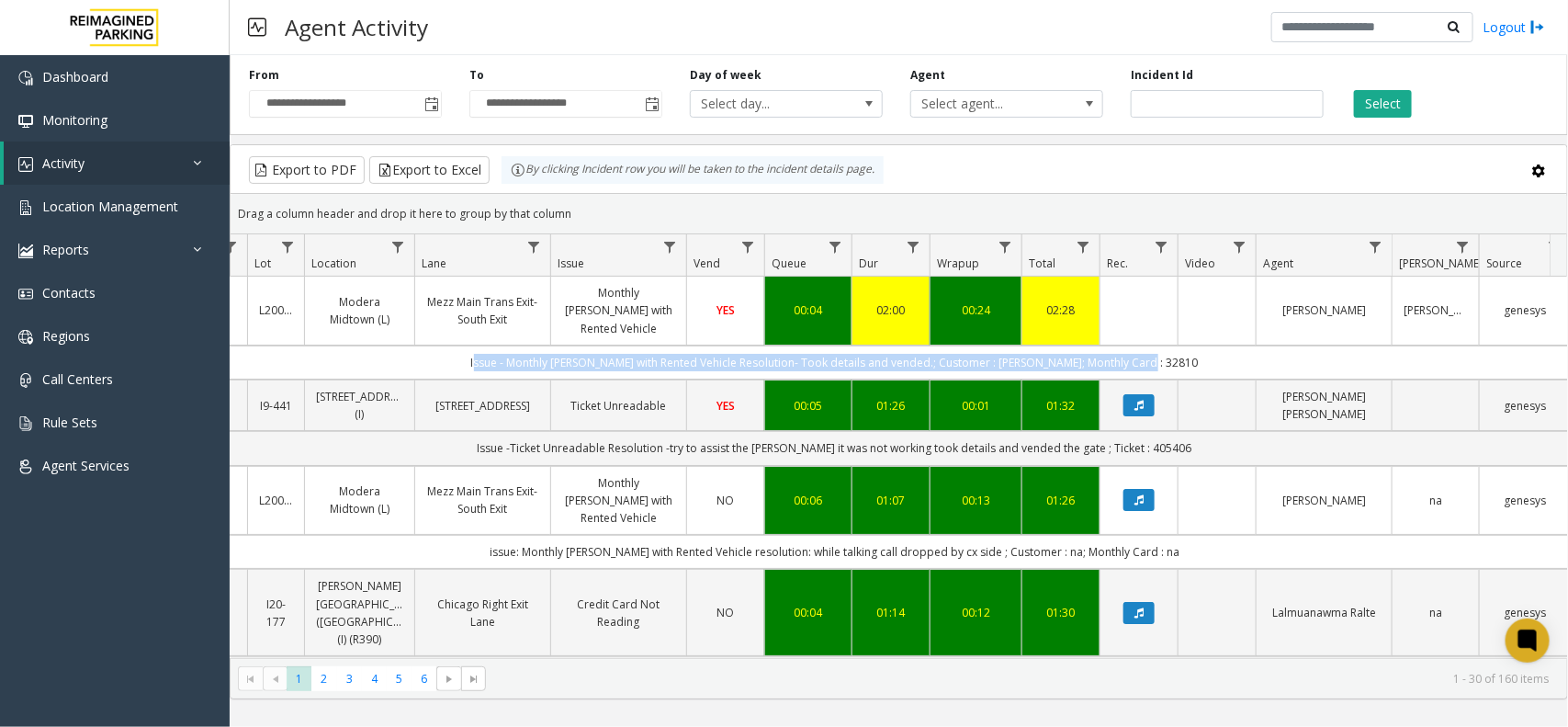
click at [447, 356] on td "Issue - Monthly Parker with Rented Vehicle Resolution- Took details and vended.…" at bounding box center [835, 362] width 1656 height 34
drag, startPoint x: 441, startPoint y: 352, endPoint x: 1254, endPoint y: 345, distance: 813.0
click at [1254, 345] on td "Issue - Monthly Parker with Rented Vehicle Resolution- Took details and vended.…" at bounding box center [835, 362] width 1656 height 34
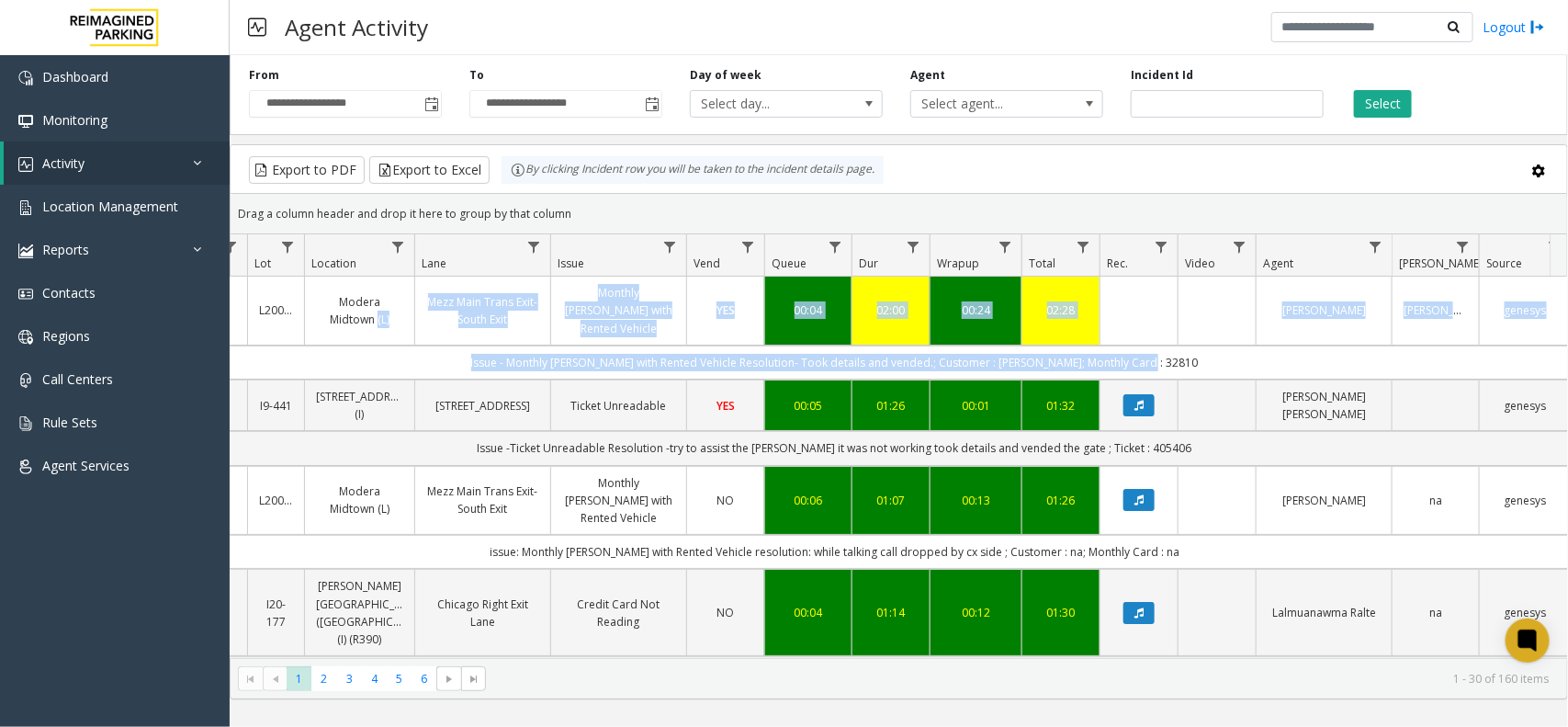
drag, startPoint x: 1254, startPoint y: 345, endPoint x: 375, endPoint y: 324, distance: 879.3
click at [476, 345] on td "Issue - Monthly Parker with Rented Vehicle Resolution- Took details and vended.…" at bounding box center [835, 362] width 1656 height 34
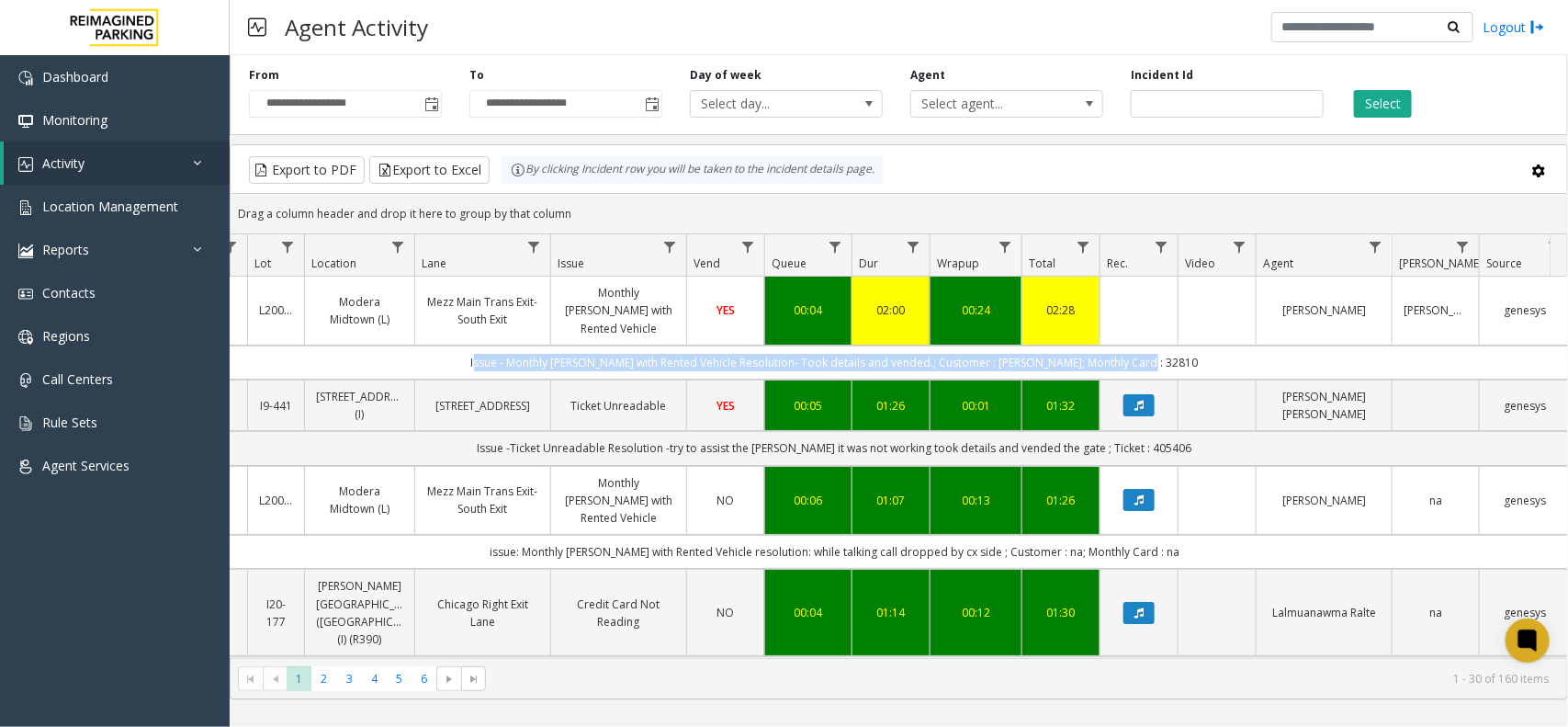
drag, startPoint x: 464, startPoint y: 340, endPoint x: 1189, endPoint y: 340, distance: 725.0
click at [1189, 345] on td "Issue - Monthly Parker with Rented Vehicle Resolution- Took details and vended.…" at bounding box center [835, 362] width 1656 height 34
drag, startPoint x: 1189, startPoint y: 340, endPoint x: 499, endPoint y: 350, distance: 690.1
click at [499, 350] on td "Issue - Monthly Parker with Rented Vehicle Resolution- Took details and vended.…" at bounding box center [835, 362] width 1656 height 34
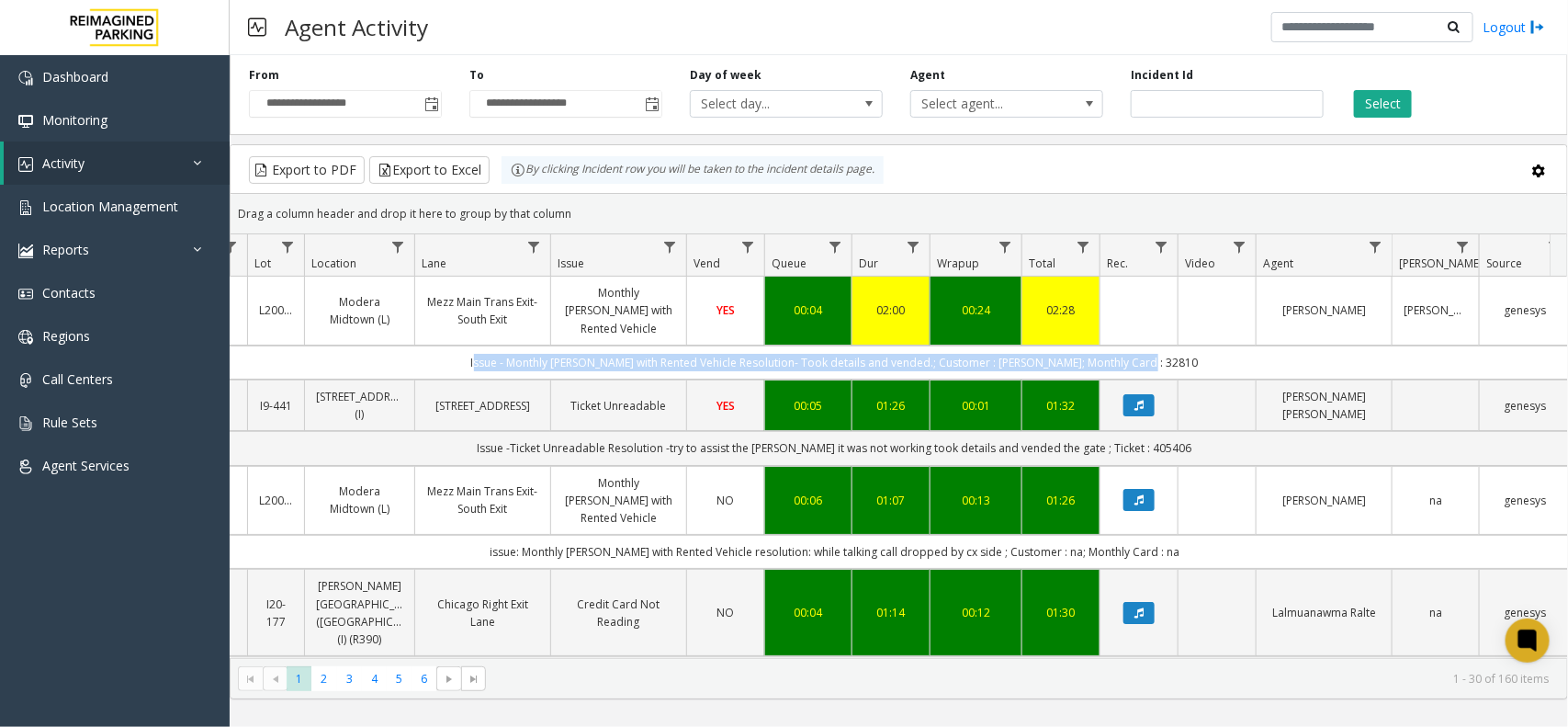
click at [490, 350] on td "Issue - Monthly Parker with Rented Vehicle Resolution- Took details and vended.…" at bounding box center [835, 362] width 1656 height 34
drag, startPoint x: 478, startPoint y: 344, endPoint x: 1165, endPoint y: 346, distance: 687.0
click at [1165, 346] on td "Issue - Monthly Parker with Rented Vehicle Resolution- Took details and vended.…" at bounding box center [835, 362] width 1656 height 34
click at [1173, 345] on td "Issue - Monthly Parker with Rented Vehicle Resolution- Took details and vended.…" at bounding box center [835, 362] width 1656 height 34
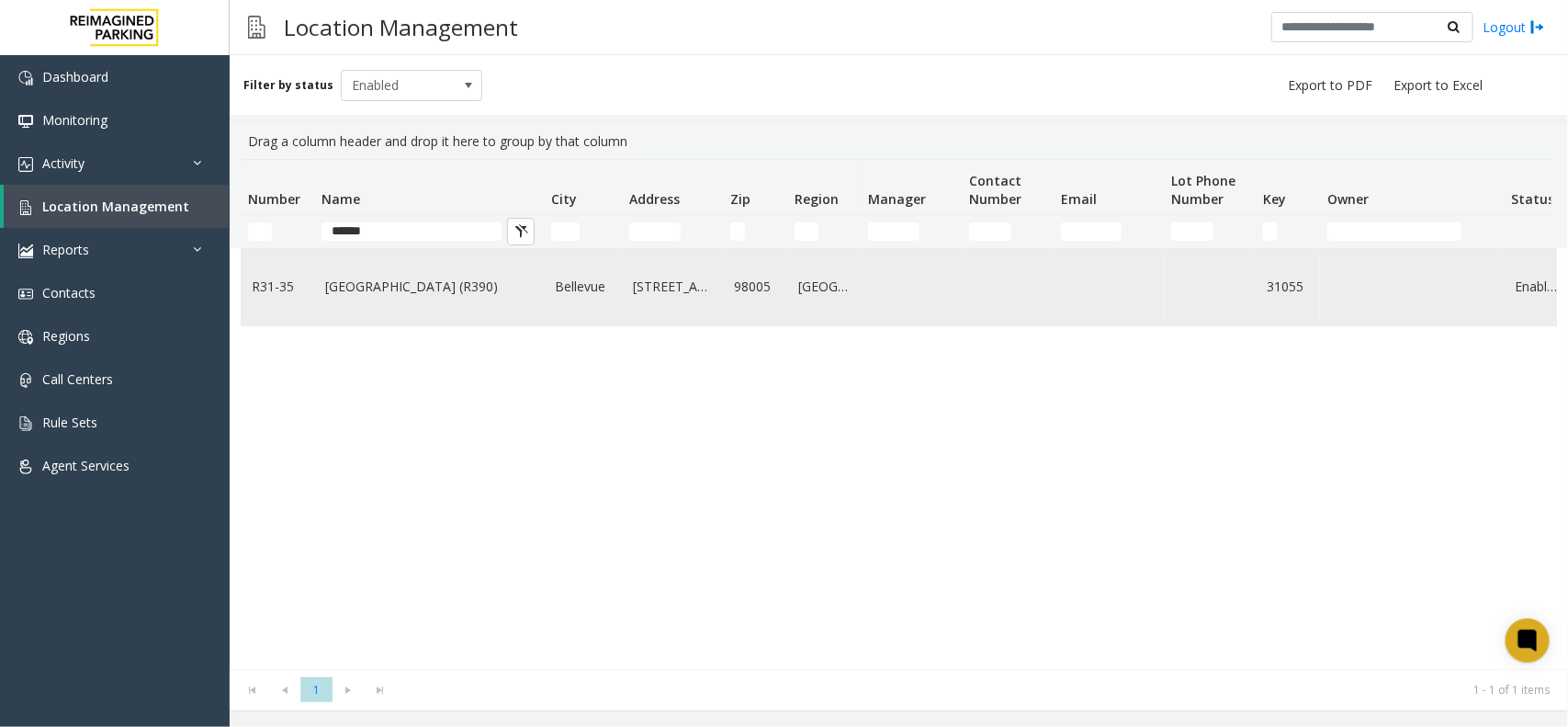
type input "******"
click at [465, 325] on td "Sunset Corporate Campus (R390)" at bounding box center [429, 287] width 229 height 76
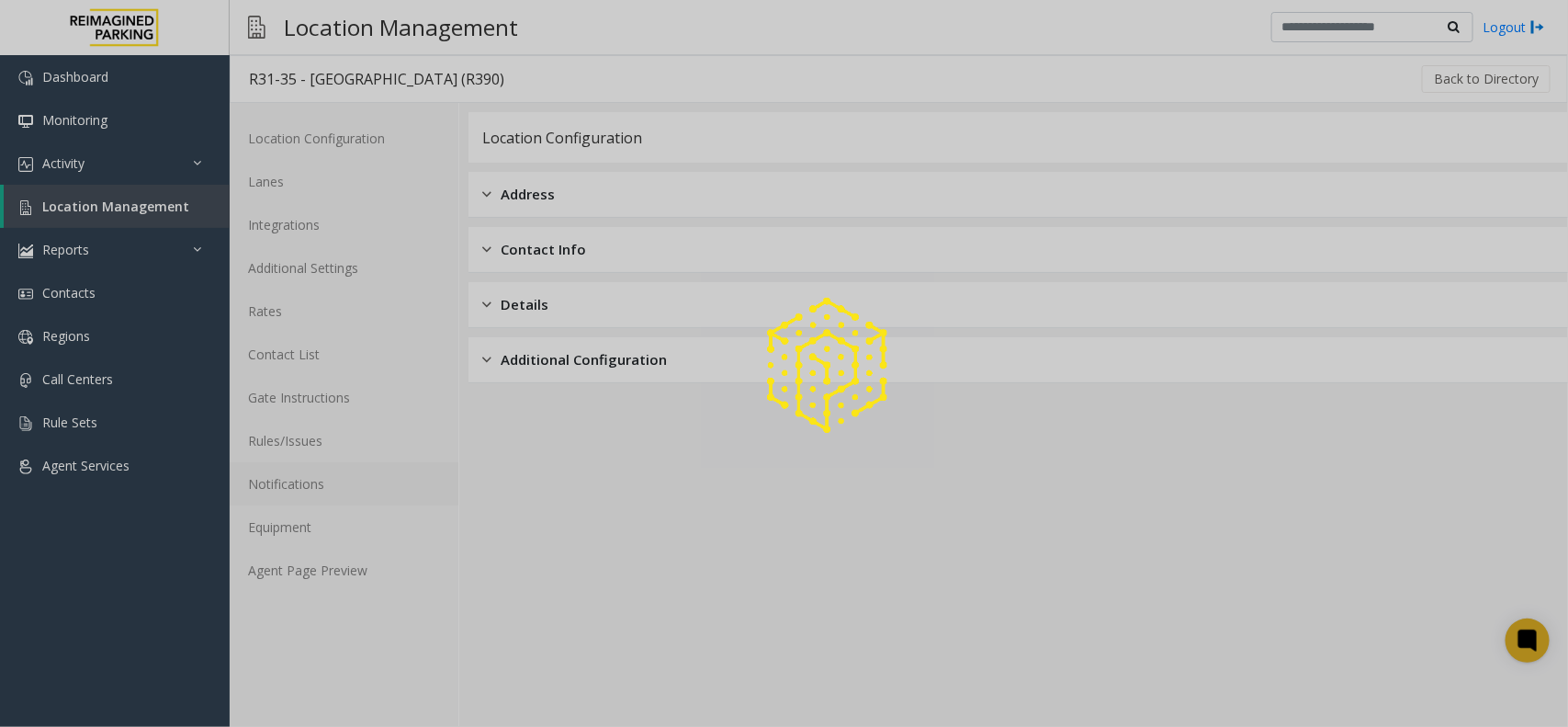
click at [342, 466] on div at bounding box center [784, 363] width 1568 height 727
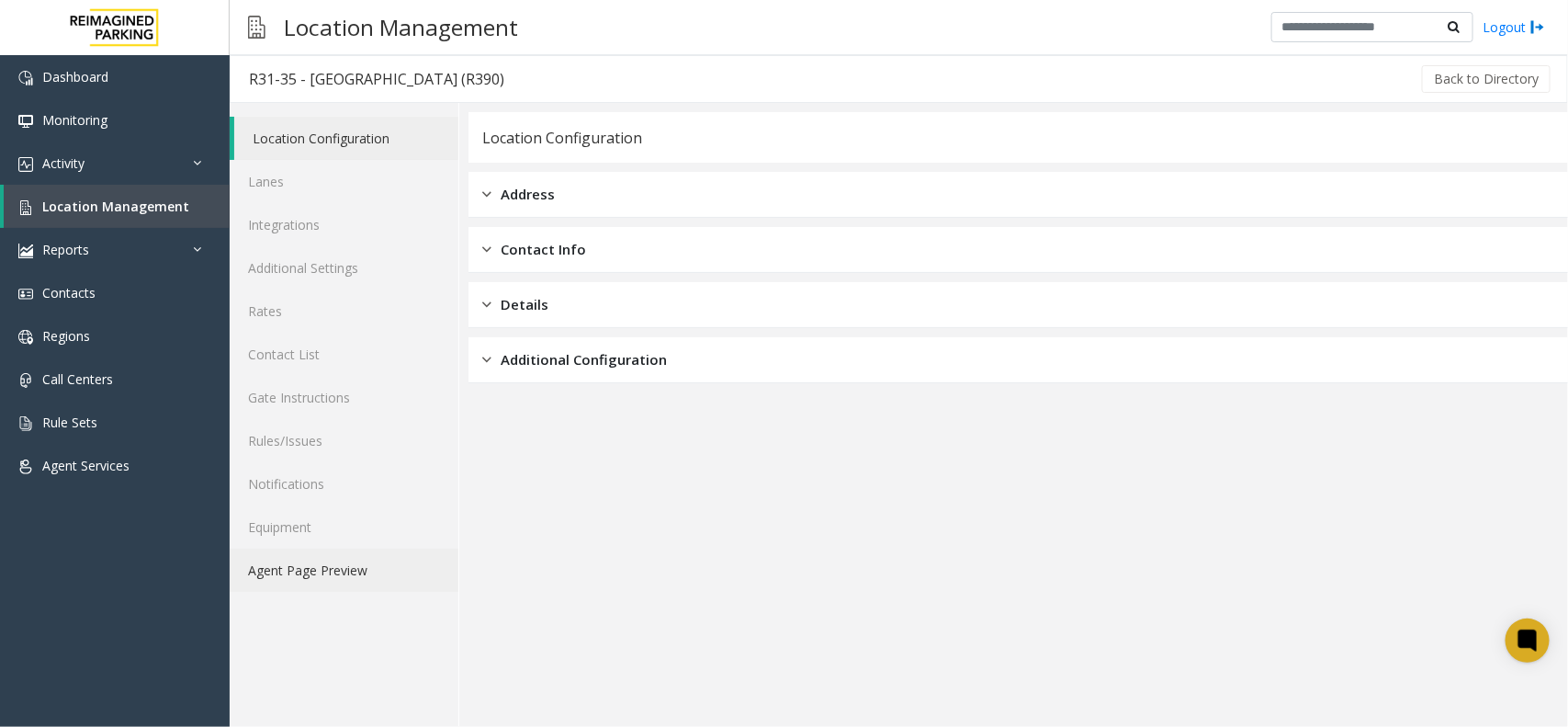
click at [346, 556] on link "Agent Page Preview" at bounding box center [343, 570] width 228 height 43
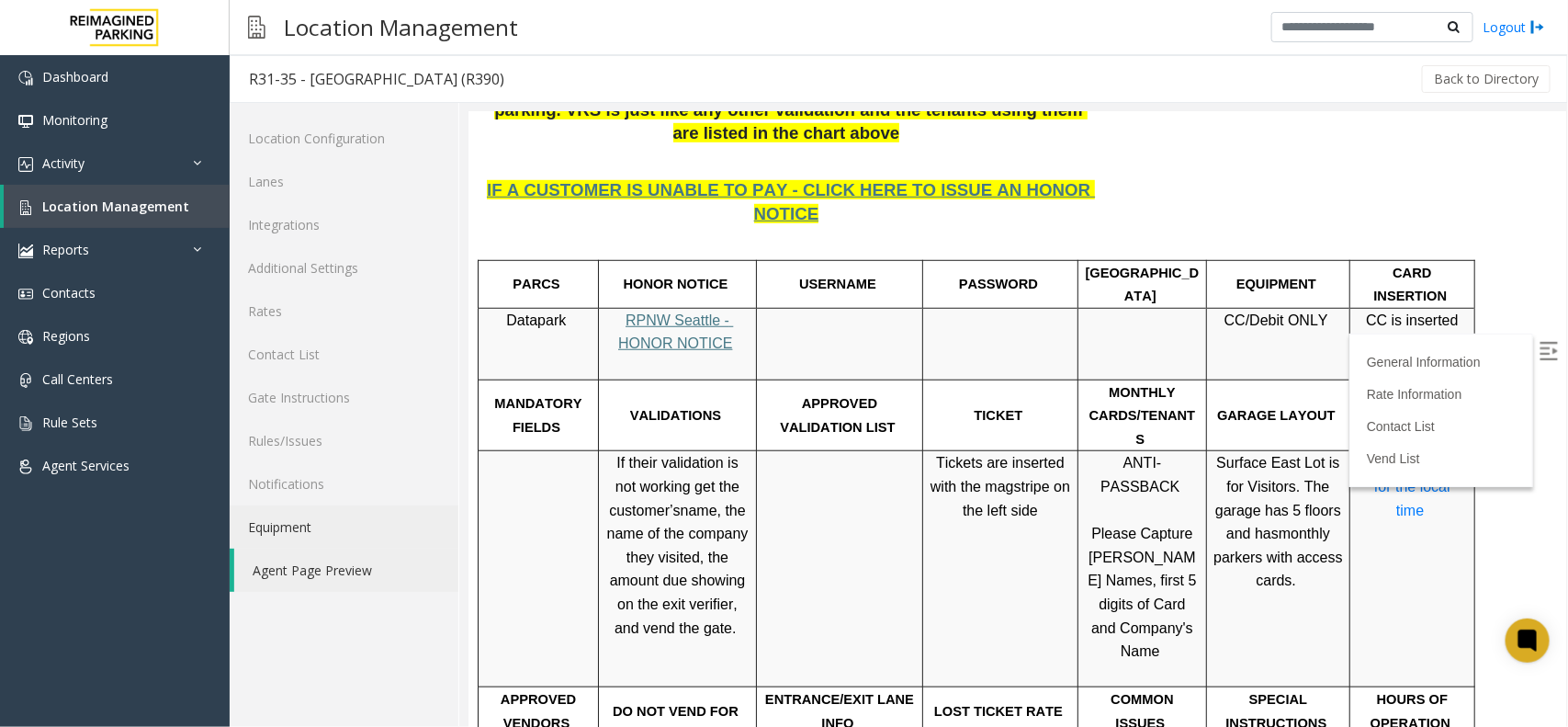
scroll to position [460, 0]
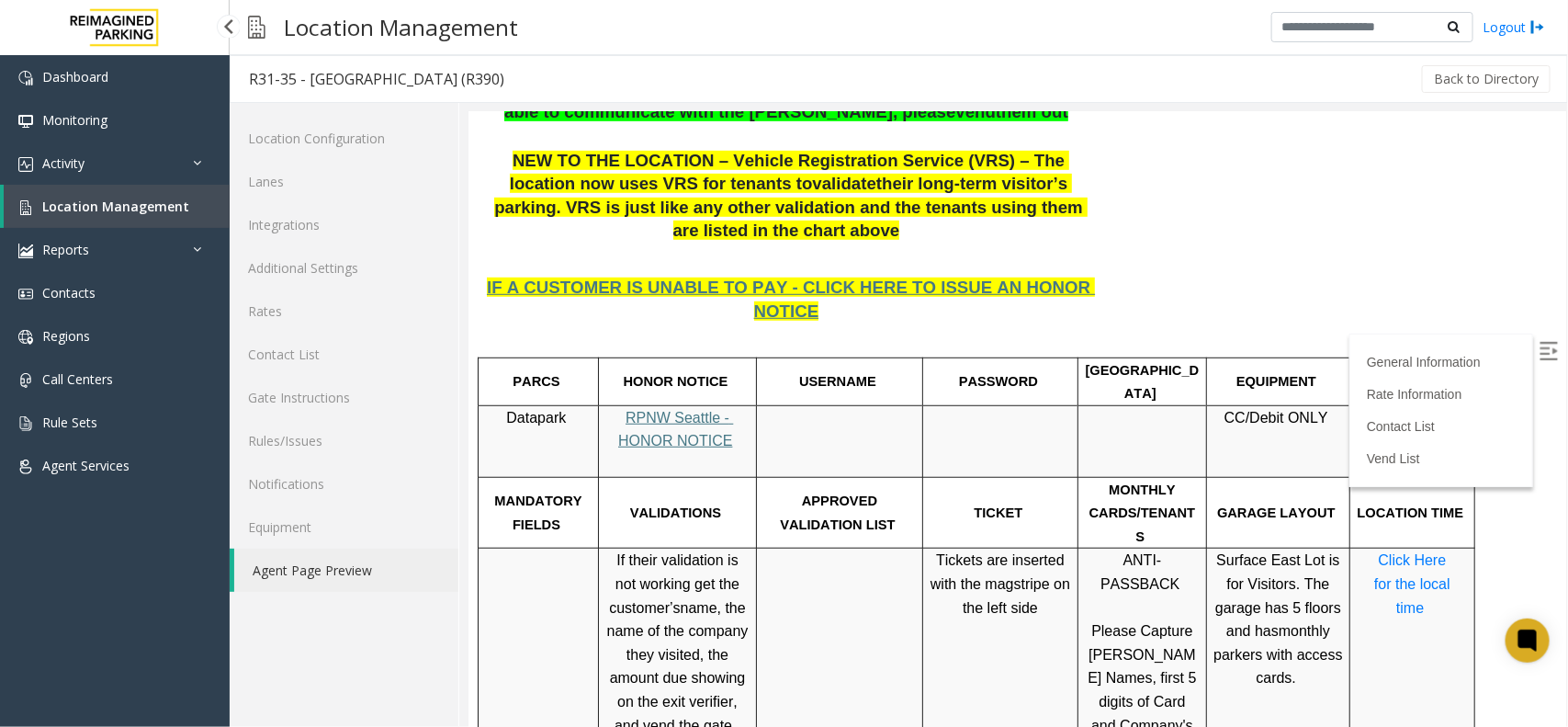
click at [102, 194] on link "Location Management" at bounding box center [117, 206] width 226 height 43
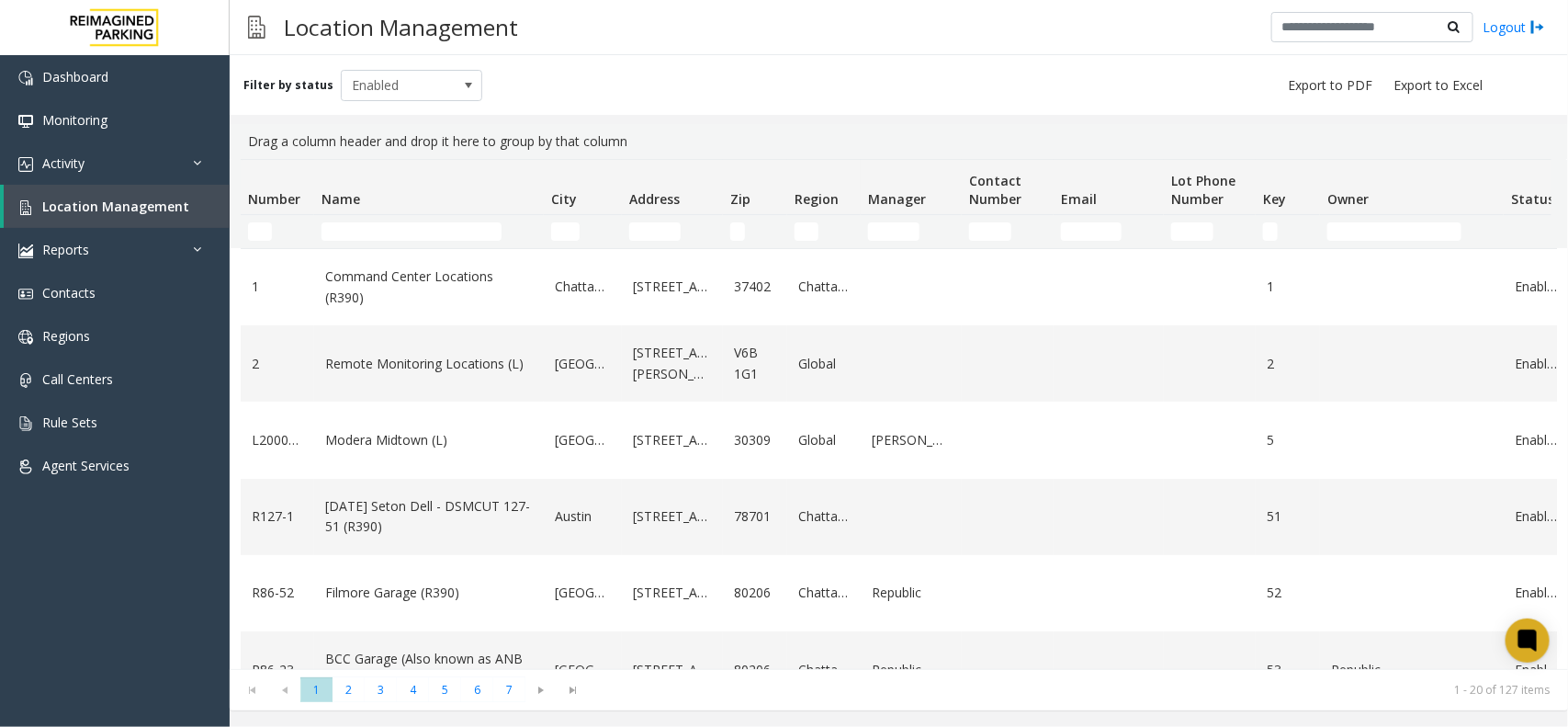
click at [751, 25] on div "Location Management Logout" at bounding box center [899, 27] width 1339 height 55
